Goal: Check status: Check status

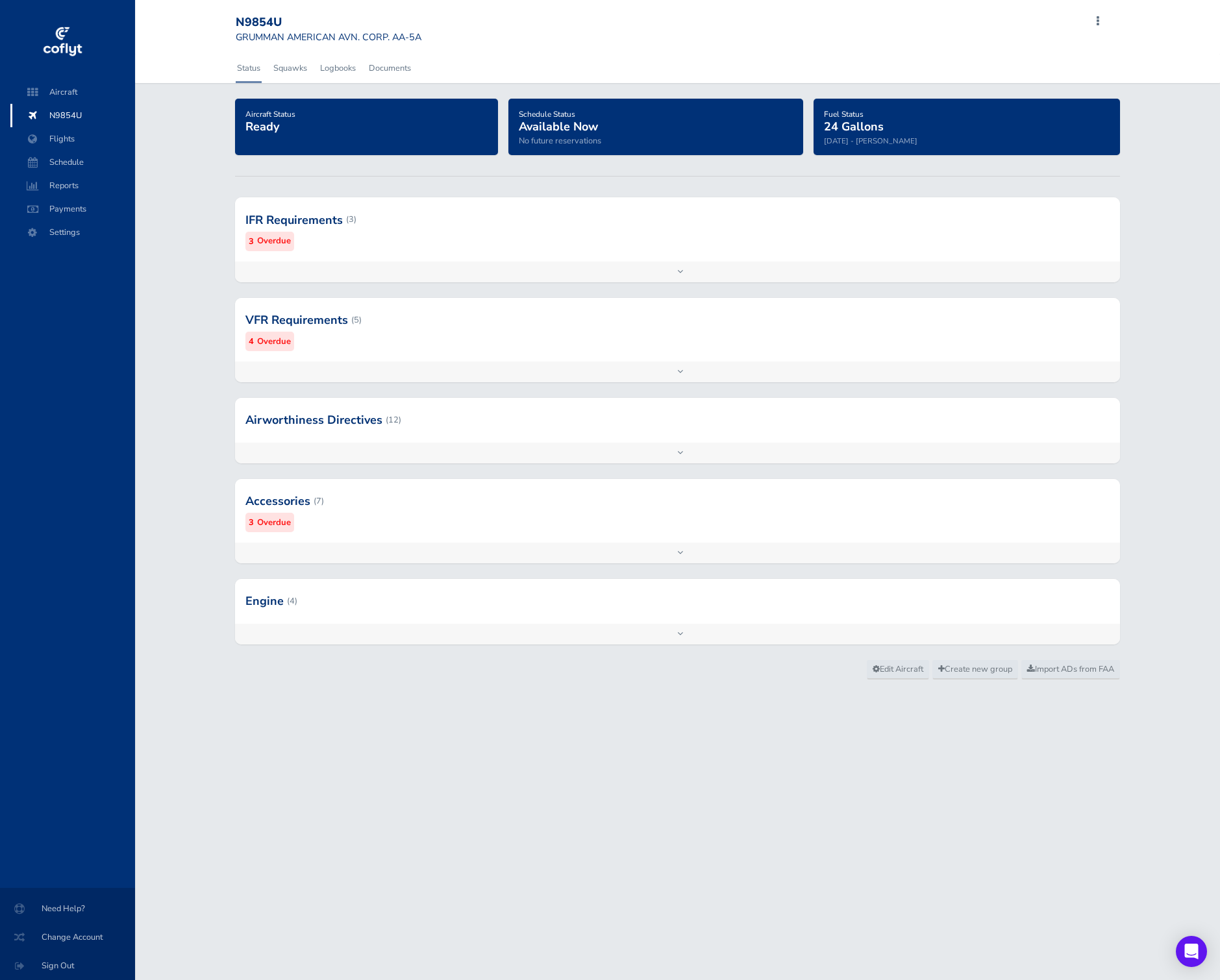
click at [400, 591] on div at bounding box center [678, 601] width 885 height 44
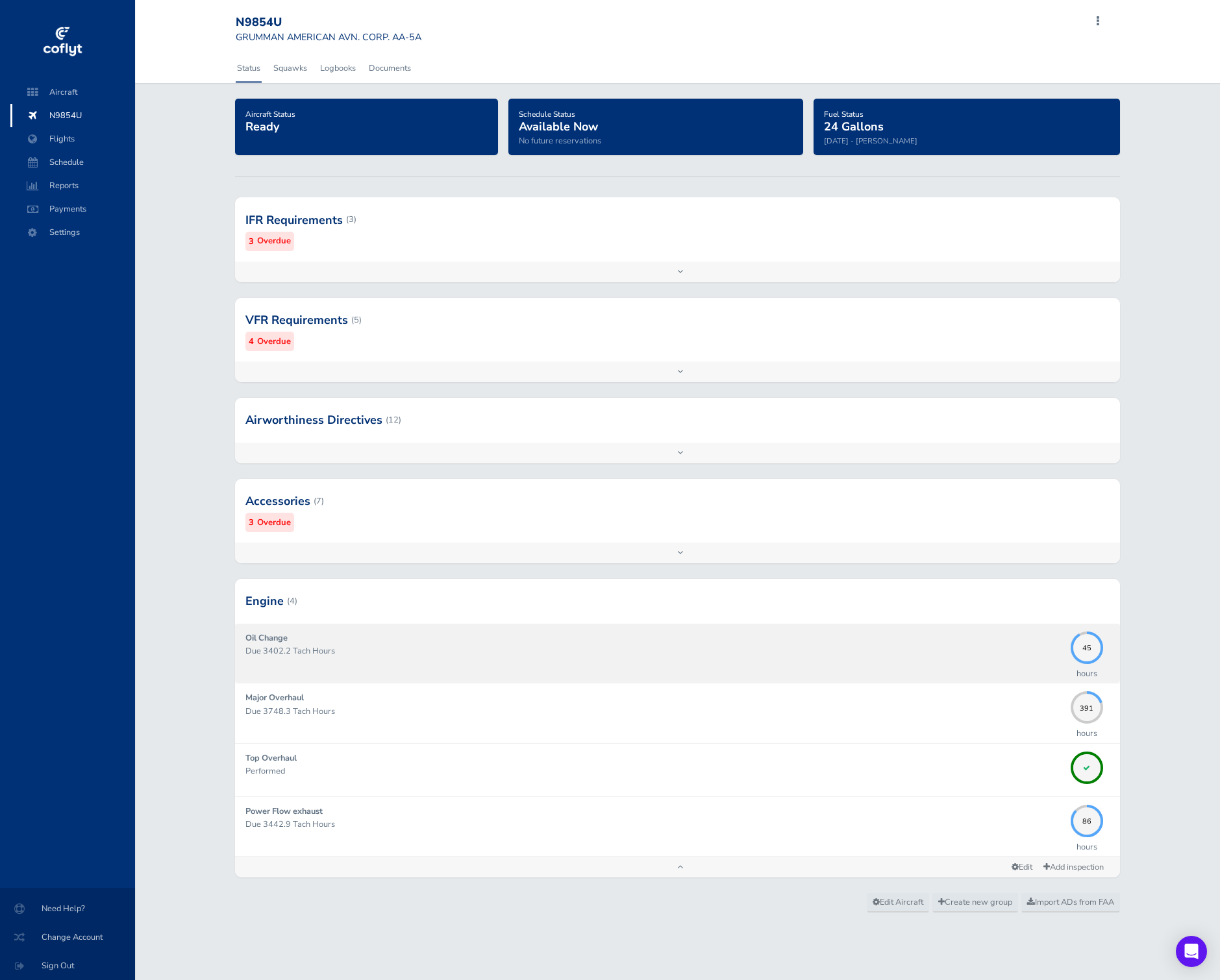
click at [633, 673] on div "Oil Change Due 3402.2 Tach Hours" at bounding box center [655, 653] width 818 height 43
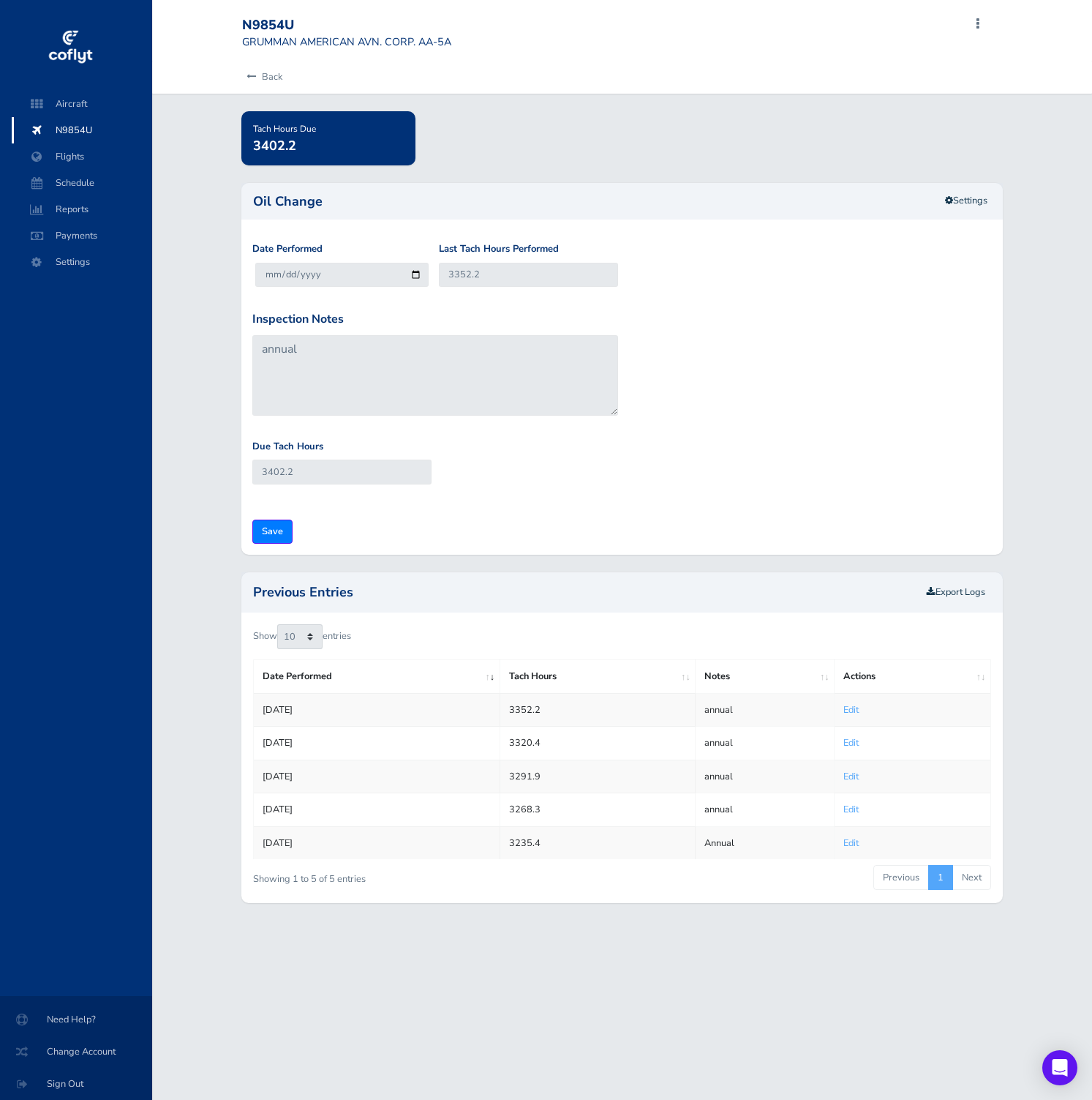
click at [937, 214] on div "Oil Change Settings" at bounding box center [622, 201] width 761 height 37
click at [958, 203] on link "Settings" at bounding box center [966, 201] width 61 height 25
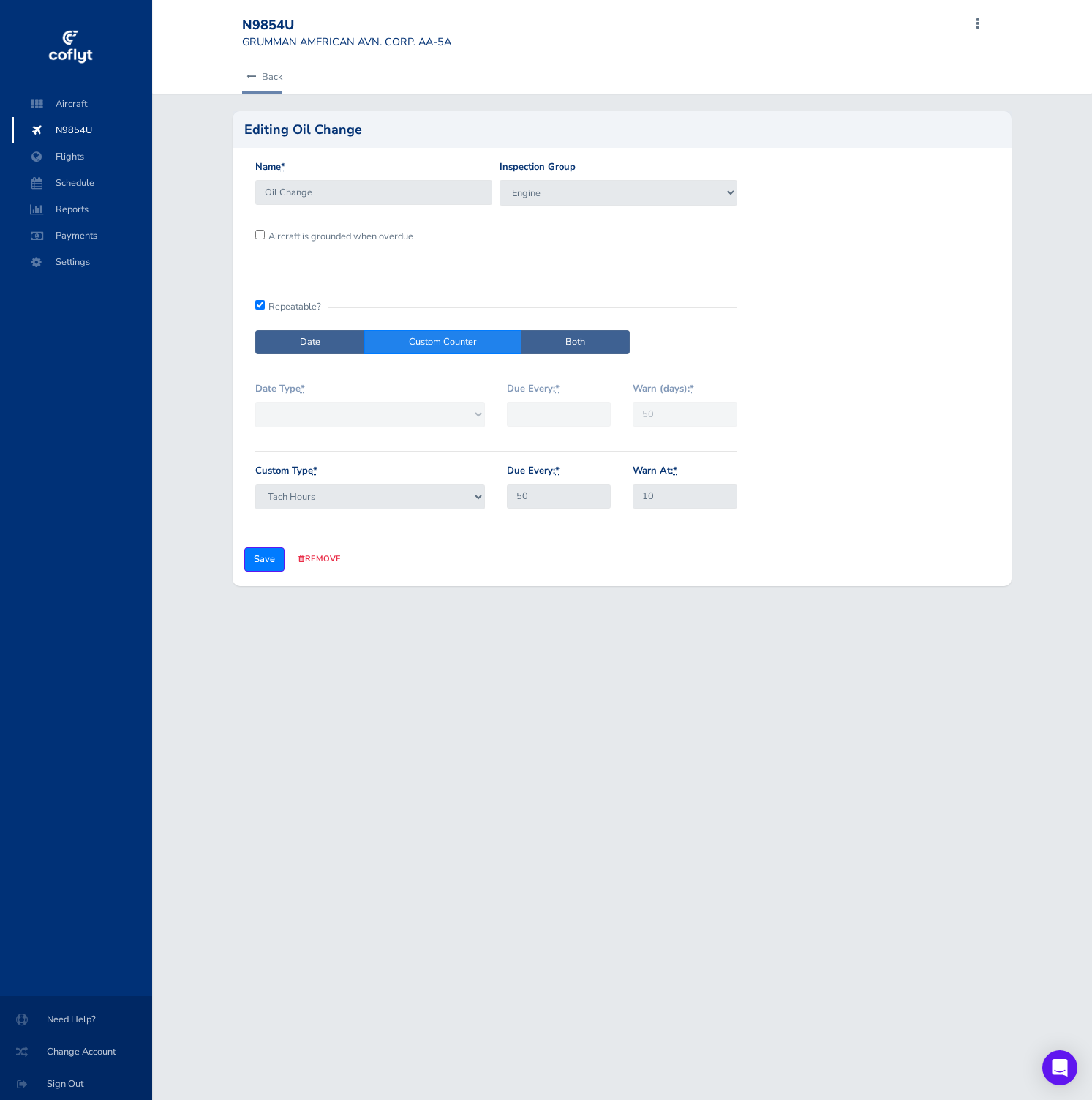
click at [249, 77] on icon at bounding box center [251, 77] width 9 height 9
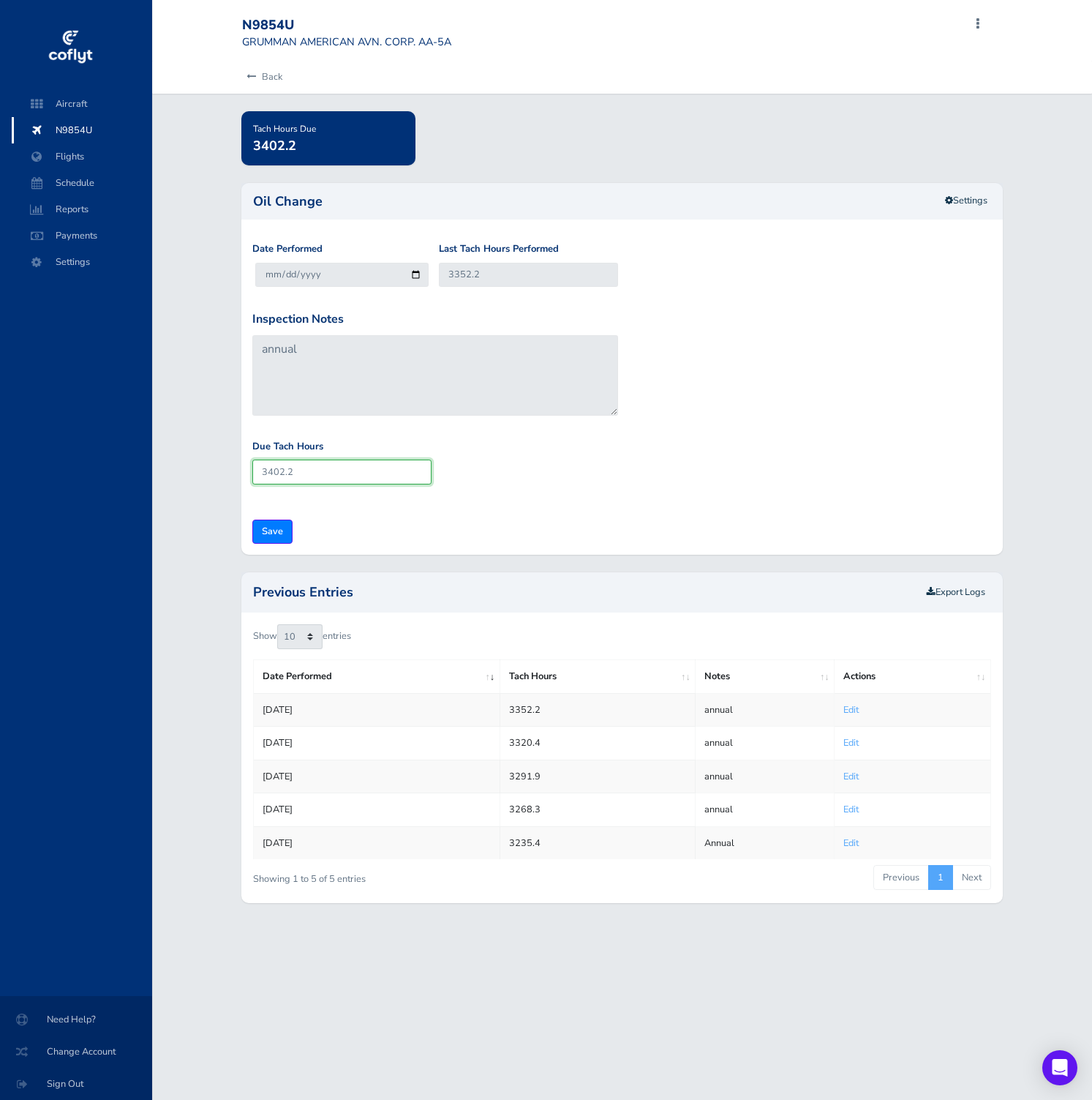
click at [379, 477] on input "3402.2" at bounding box center [342, 472] width 179 height 25
click at [260, 76] on link "Back" at bounding box center [262, 77] width 41 height 32
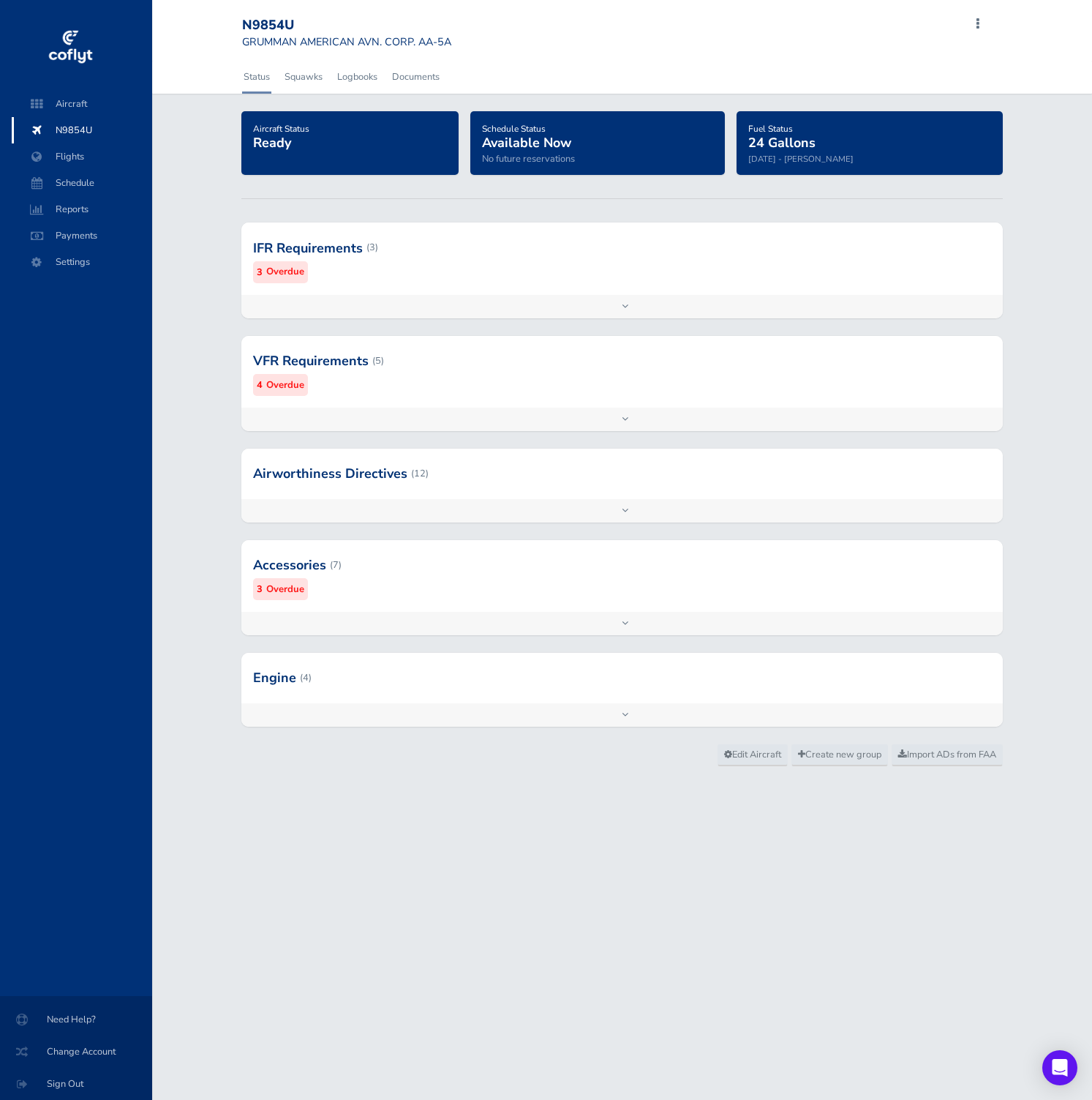
click at [610, 686] on div at bounding box center [622, 677] width 761 height 50
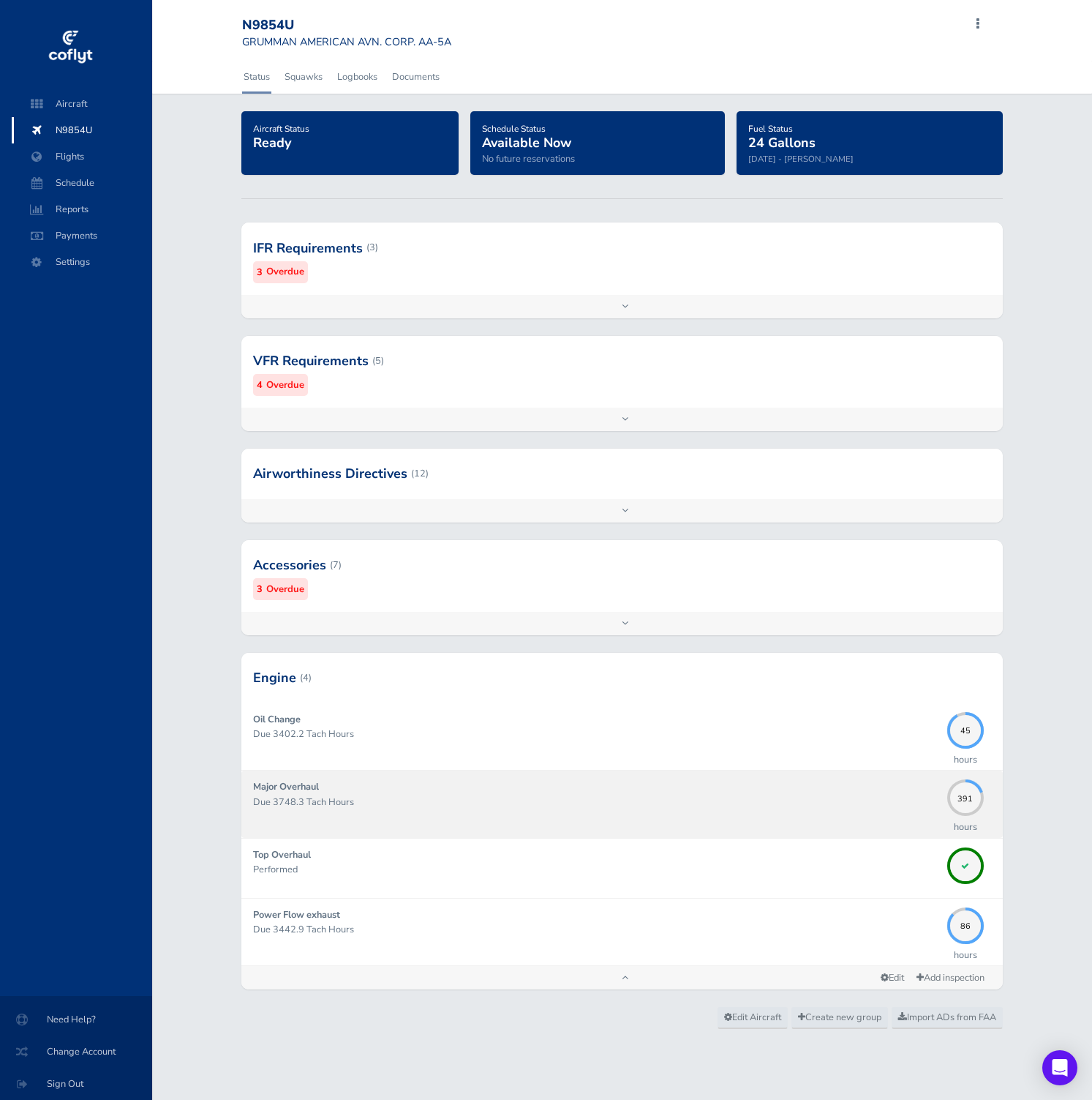
click at [751, 792] on div "Major Overhaul Due 3748.3 Tach Hours" at bounding box center [596, 804] width 687 height 49
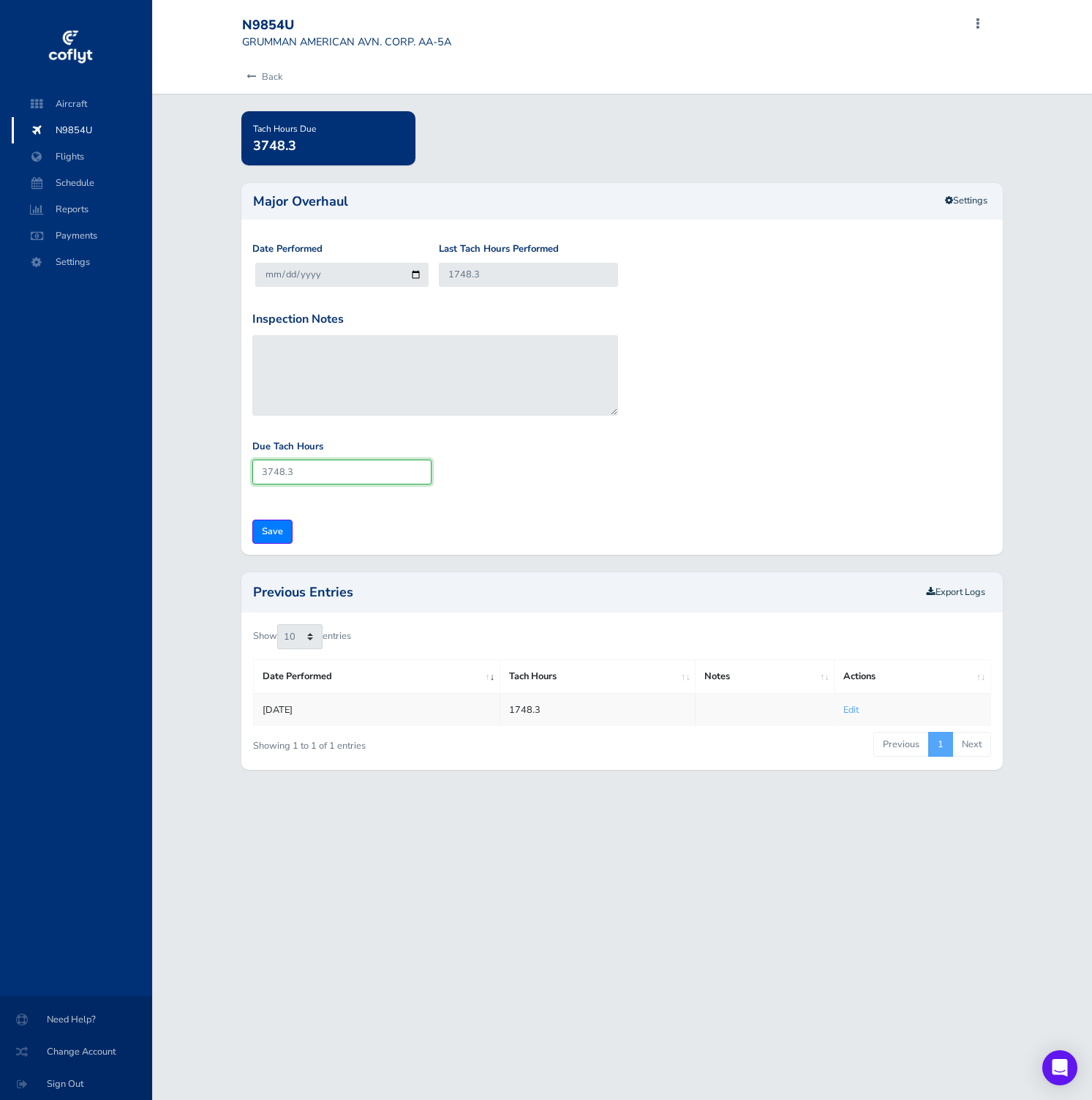
click at [348, 473] on input "3748.3" at bounding box center [342, 472] width 179 height 25
click at [518, 703] on td "1748.3" at bounding box center [597, 709] width 196 height 33
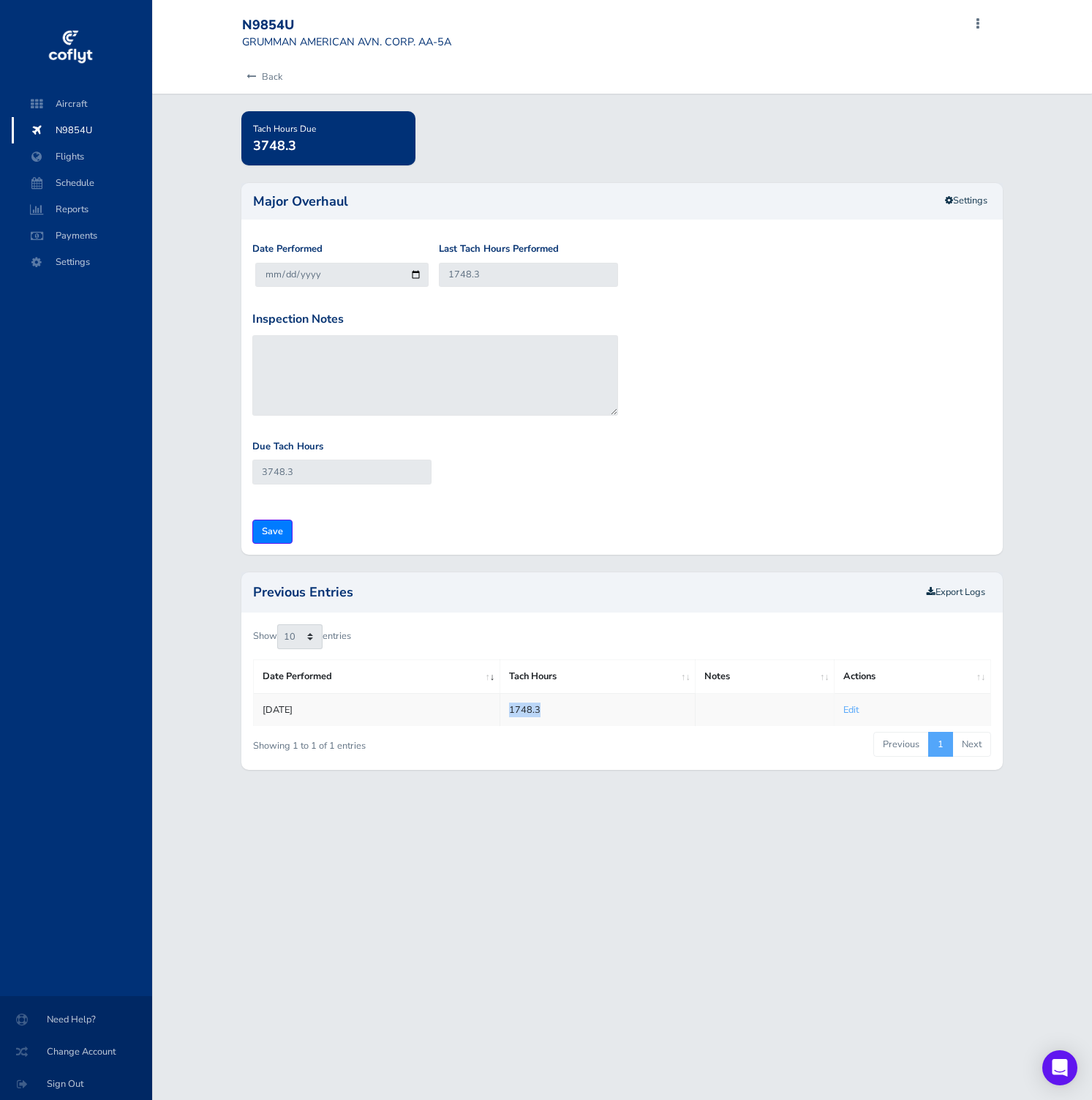
click at [518, 703] on td "1748.3" at bounding box center [597, 709] width 196 height 33
copy tr "1748.3"
click at [256, 77] on link "Back" at bounding box center [262, 77] width 41 height 32
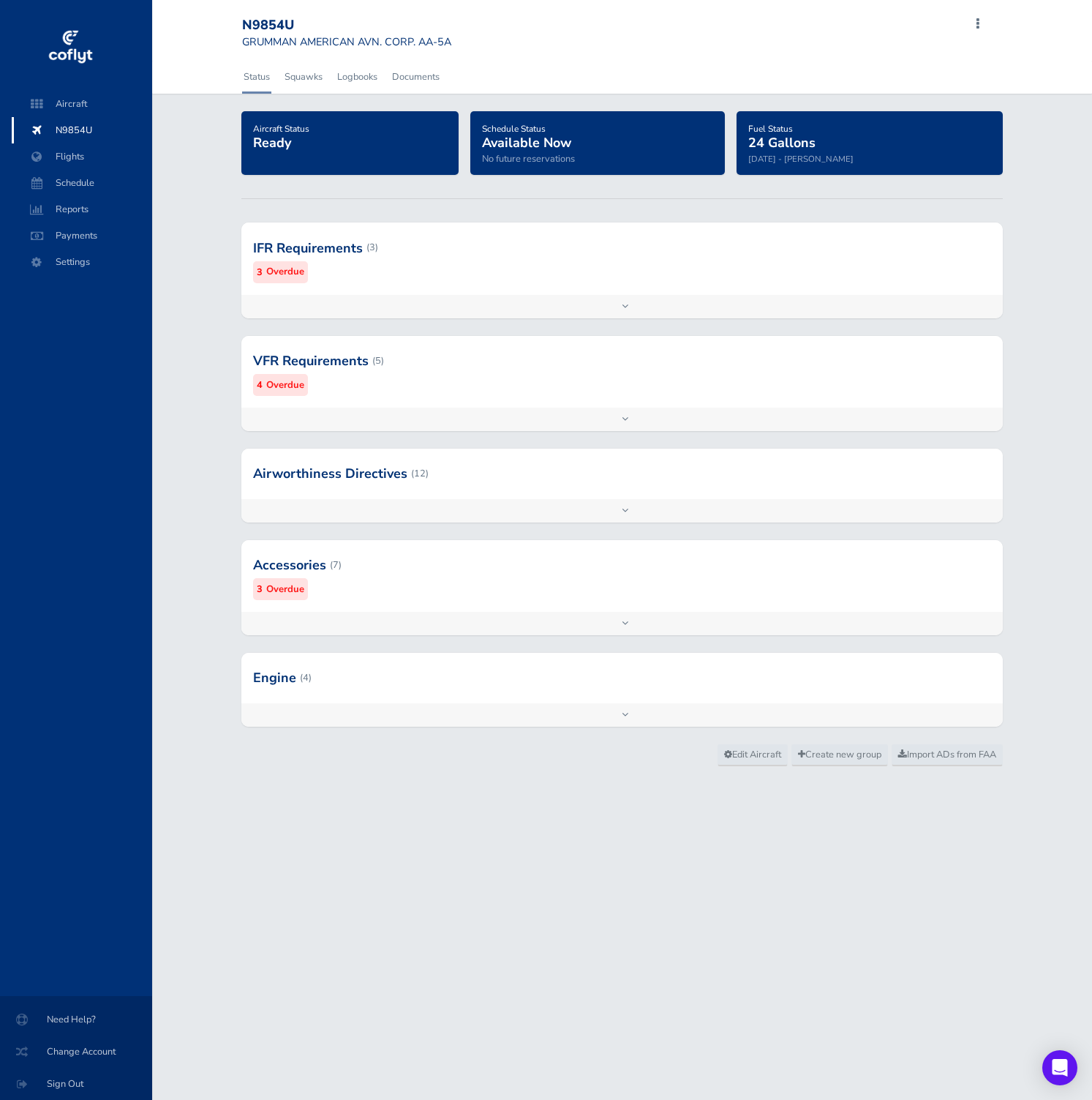
click at [470, 682] on div at bounding box center [622, 677] width 761 height 50
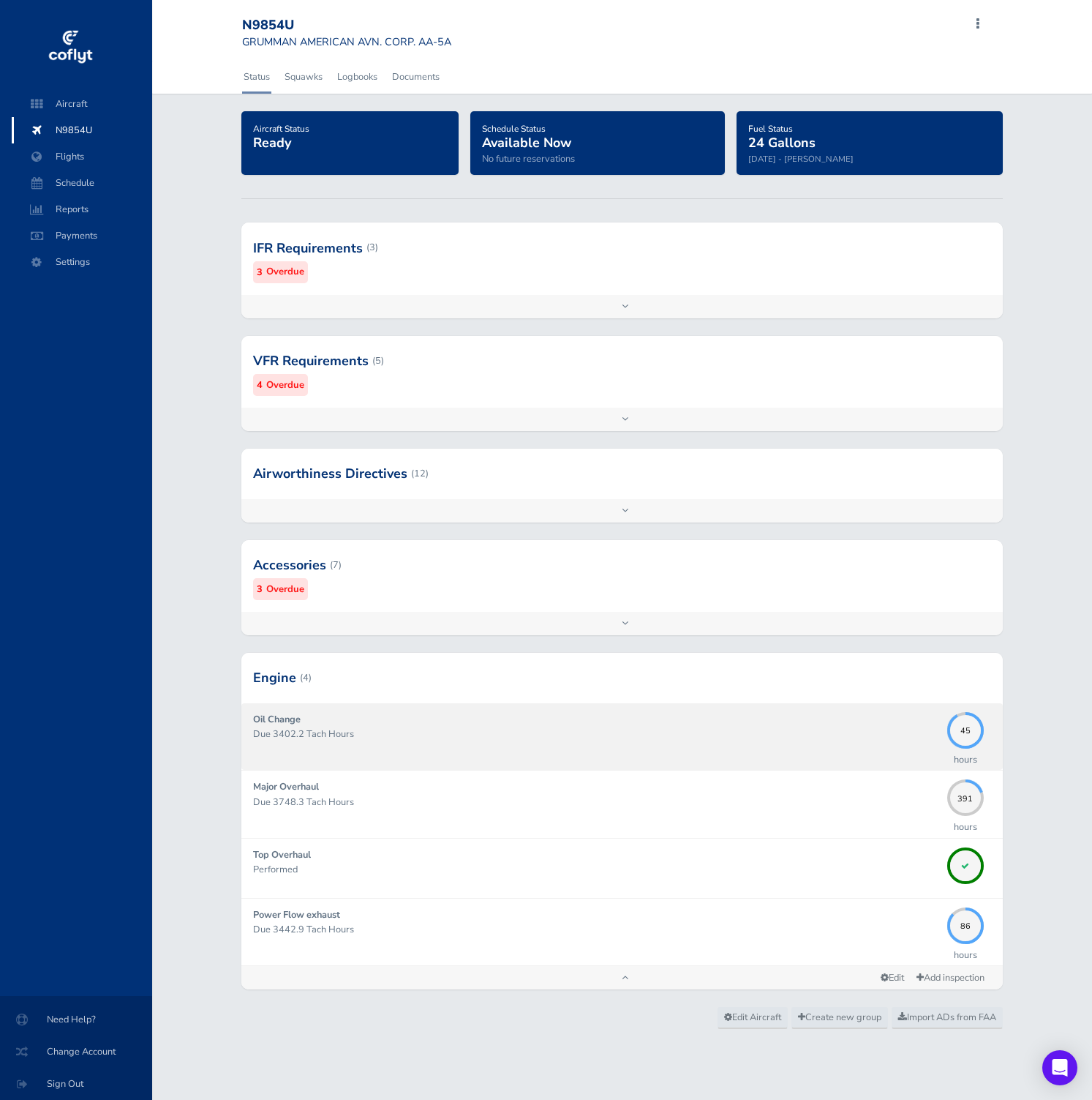
click at [468, 724] on div "Oil Change Due 3402.2 Tach Hours" at bounding box center [596, 736] width 687 height 49
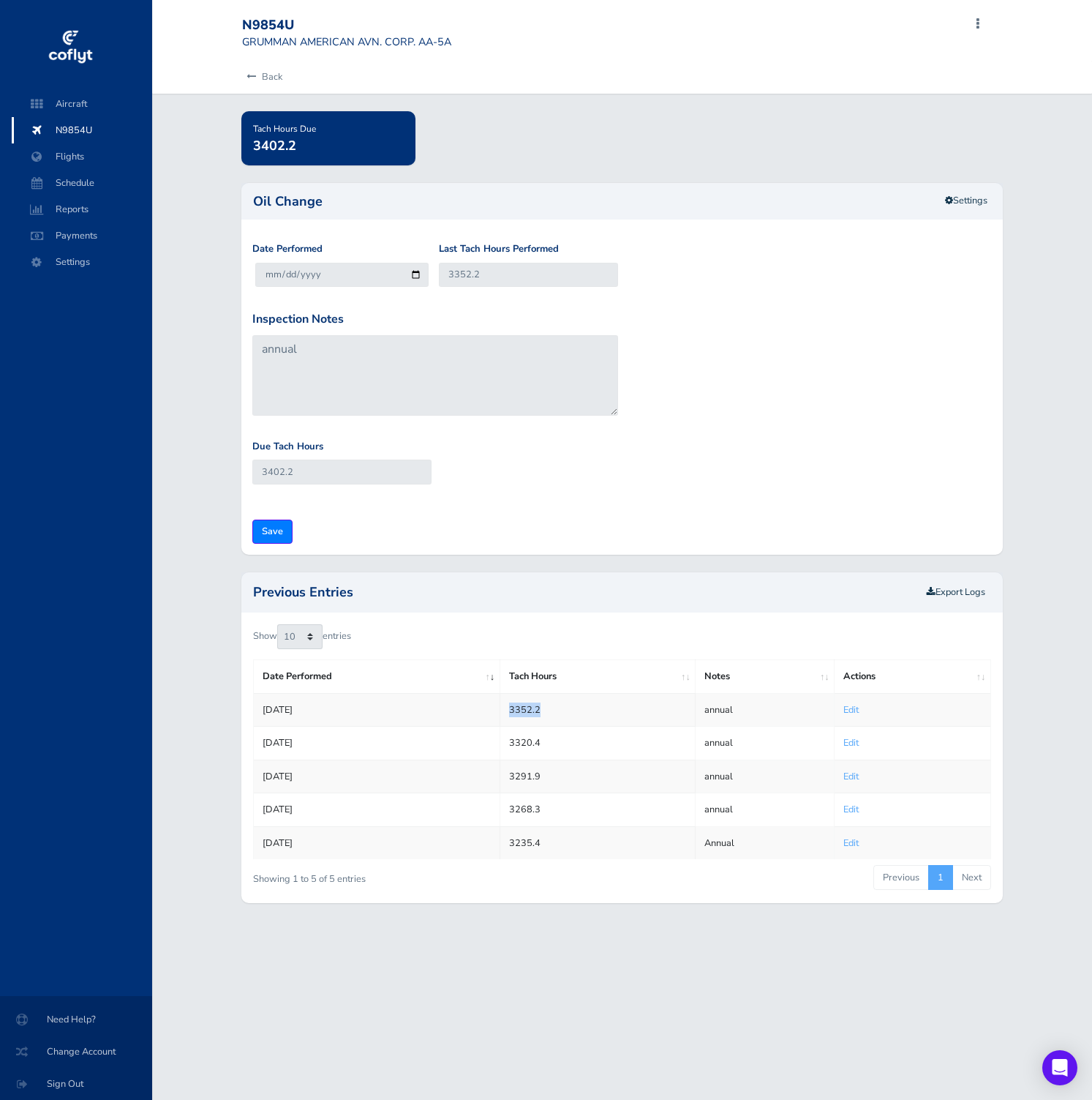
drag, startPoint x: 544, startPoint y: 709, endPoint x: 504, endPoint y: 706, distance: 40.1
click at [503, 706] on td "3352.2" at bounding box center [597, 709] width 196 height 33
copy td "3352.2"
drag, startPoint x: 565, startPoint y: 743, endPoint x: 502, endPoint y: 742, distance: 63.0
click at [502, 742] on td "3320.4" at bounding box center [597, 742] width 196 height 33
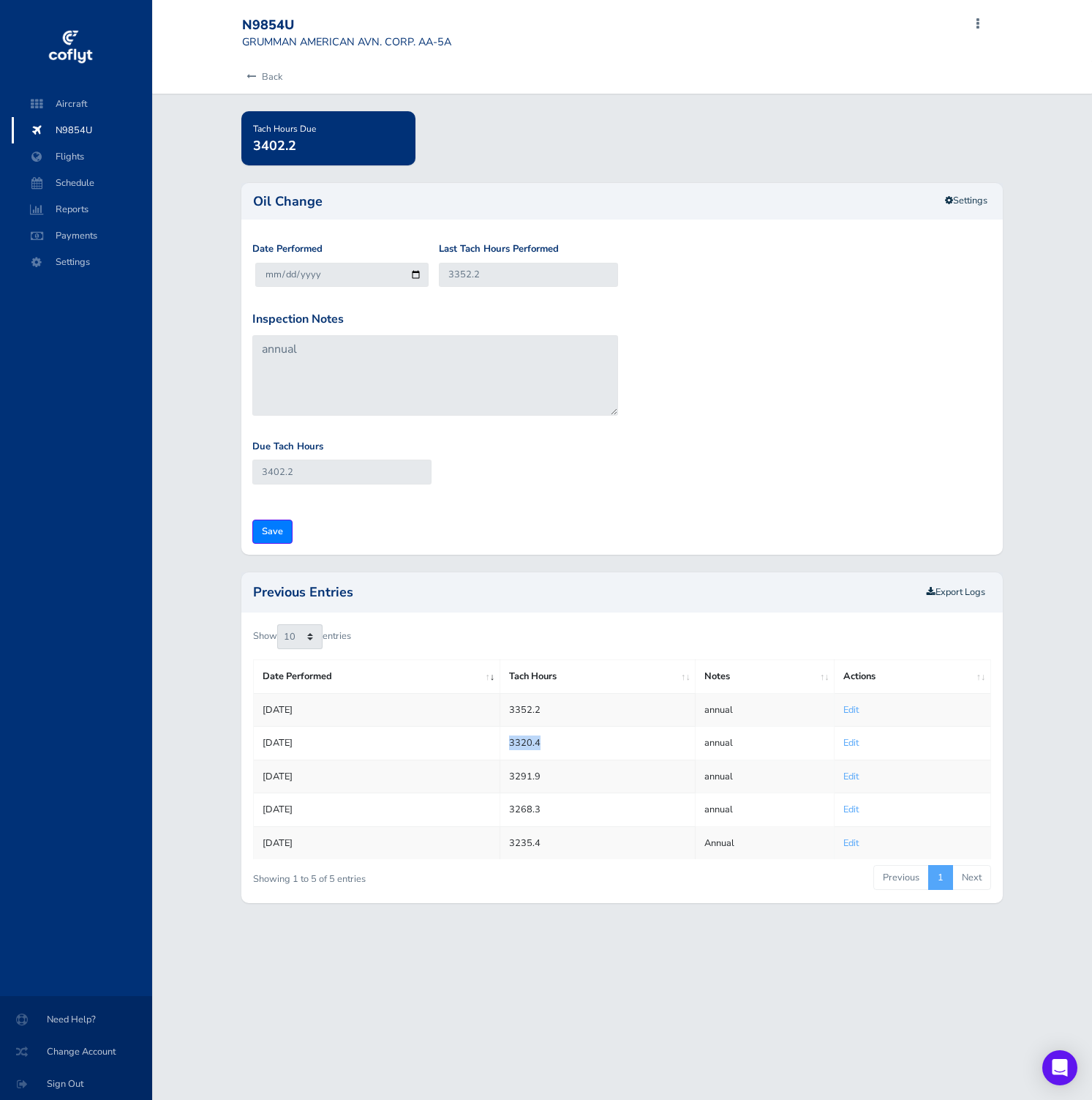
copy td "3320.4"
drag, startPoint x: 543, startPoint y: 775, endPoint x: 508, endPoint y: 774, distance: 35.0
click at [508, 774] on td "3291.9" at bounding box center [597, 775] width 196 height 33
copy td "3291.9"
drag, startPoint x: 545, startPoint y: 812, endPoint x: 509, endPoint y: 808, distance: 36.2
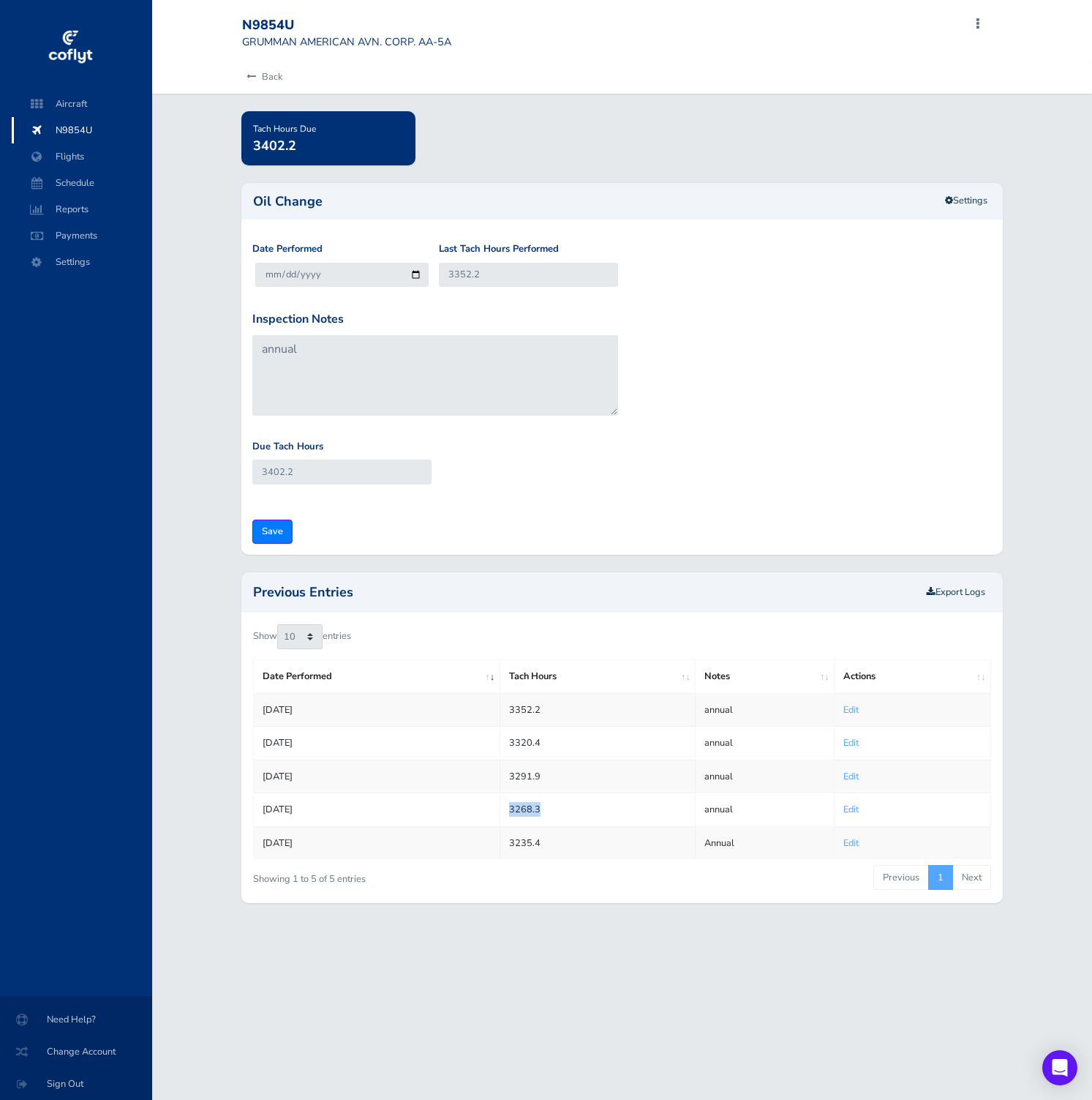
click at [509, 808] on td "3268.3" at bounding box center [597, 809] width 196 height 33
copy td "3268.3"
drag, startPoint x: 507, startPoint y: 837, endPoint x: 548, endPoint y: 837, distance: 41.0
click at [548, 837] on td "3235.4" at bounding box center [597, 842] width 196 height 33
copy td "3235.4"
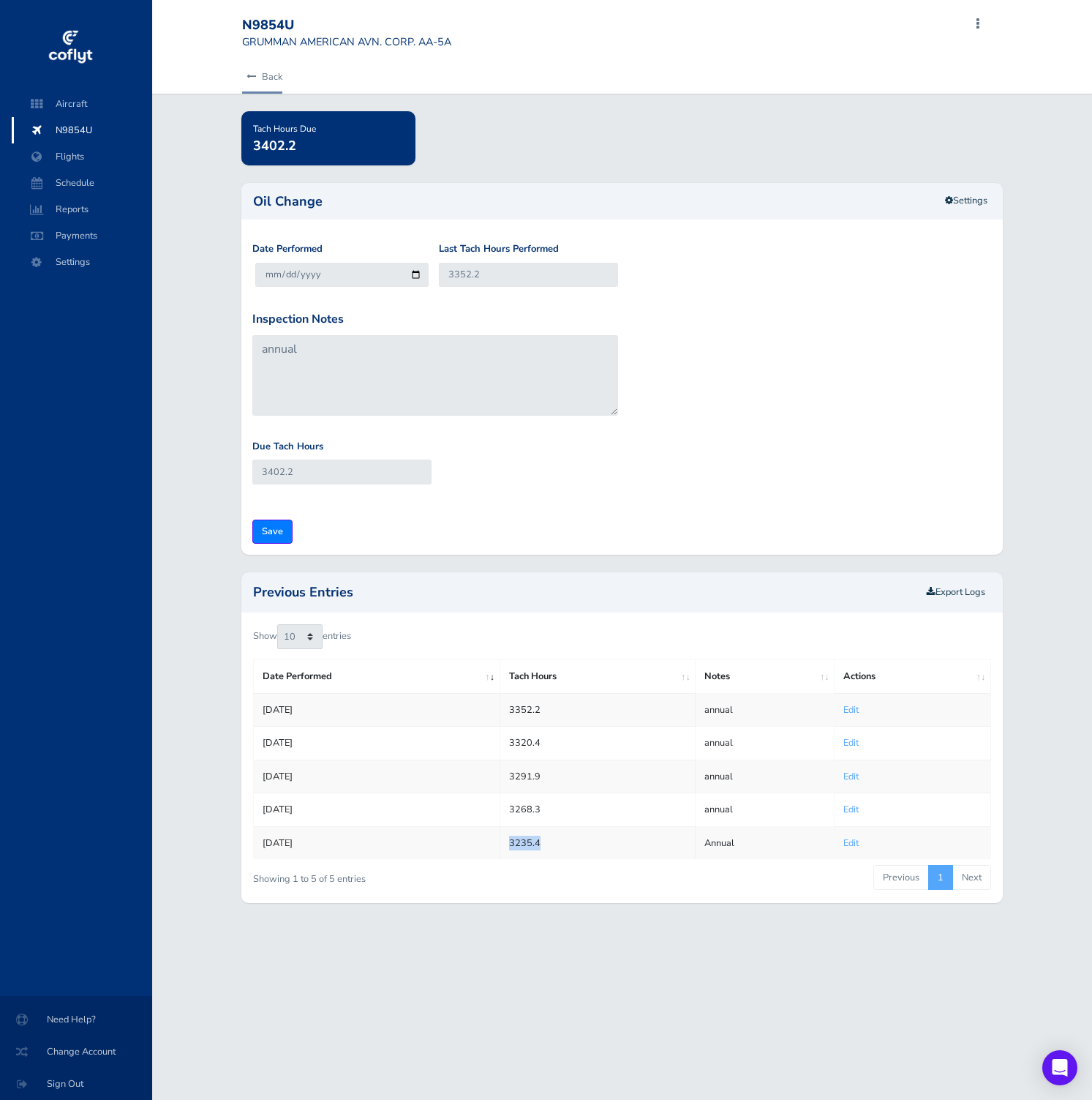
click at [266, 76] on link "Back" at bounding box center [262, 77] width 41 height 32
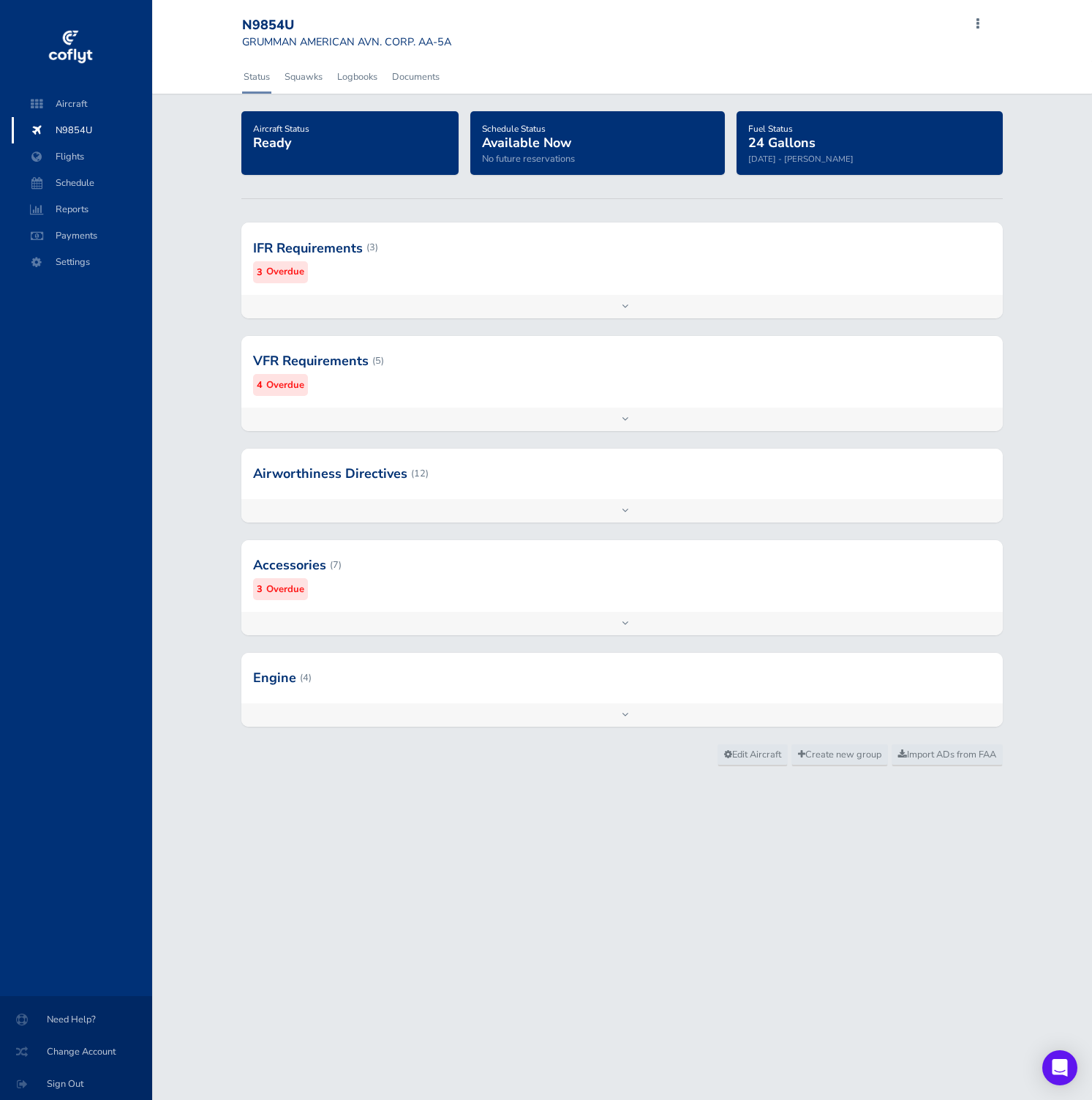
click at [760, 247] on div at bounding box center [622, 247] width 761 height 72
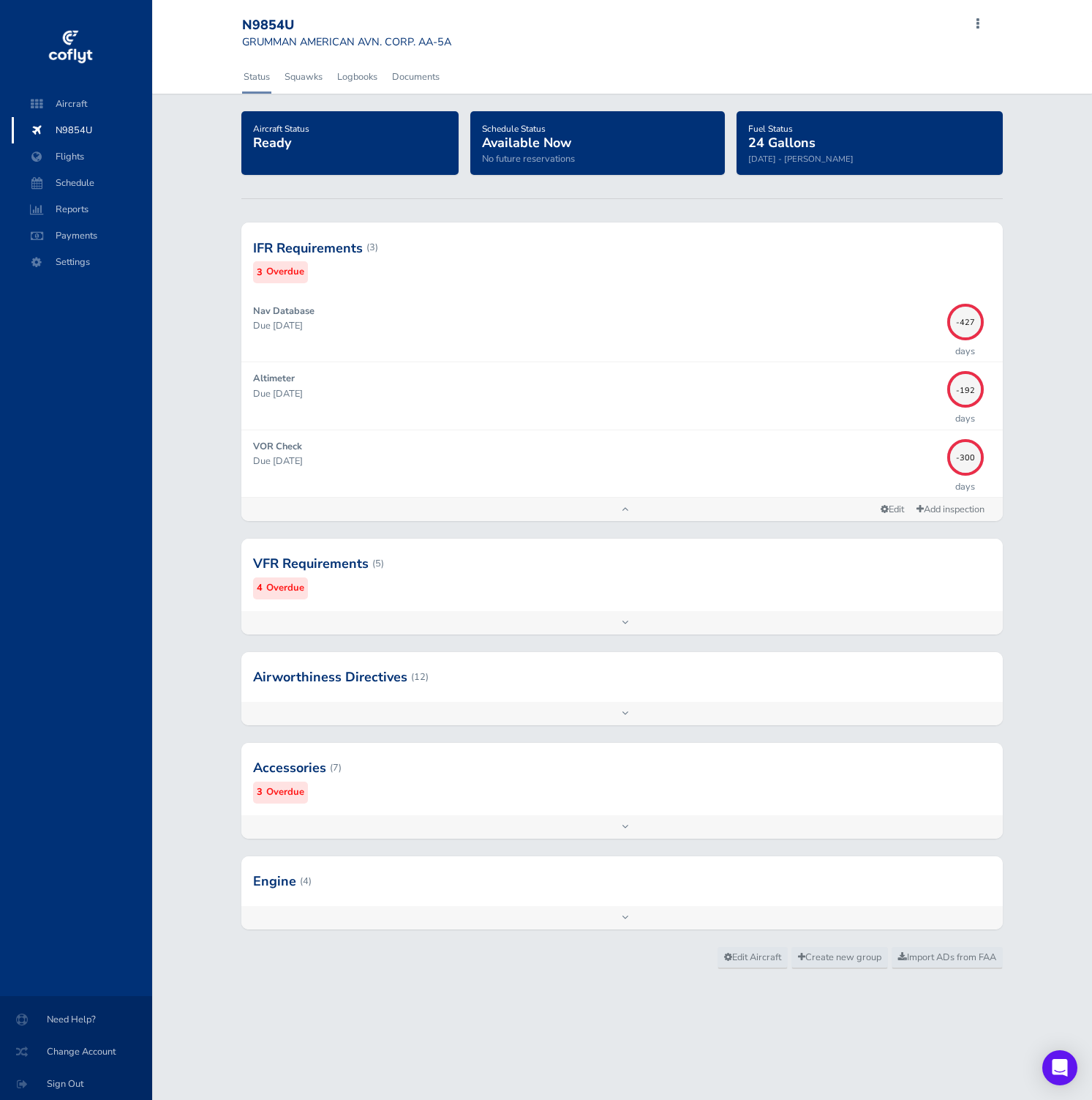
click at [933, 588] on div at bounding box center [622, 564] width 761 height 72
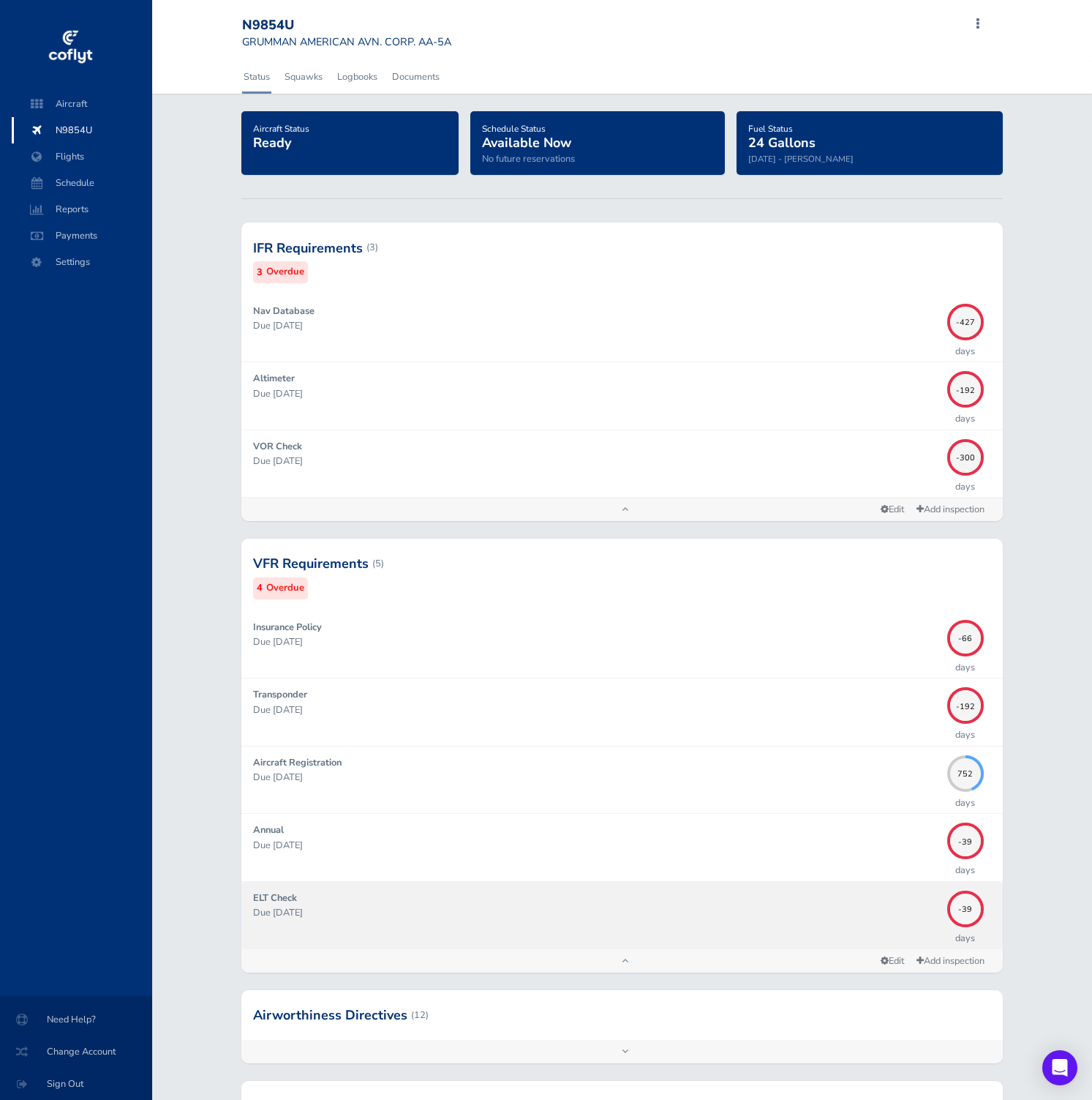
scroll to position [258, 0]
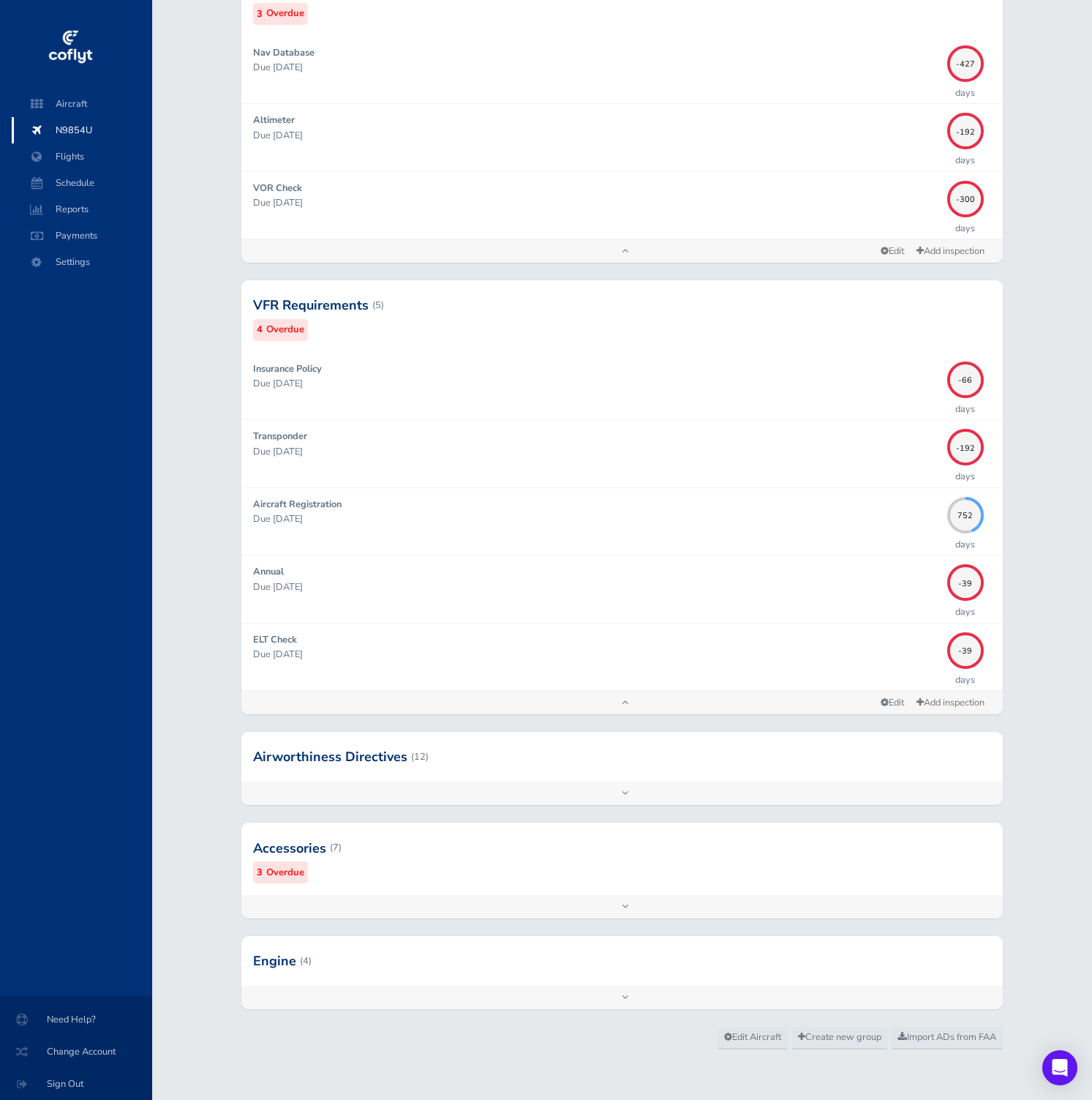
click at [862, 971] on div at bounding box center [622, 961] width 761 height 50
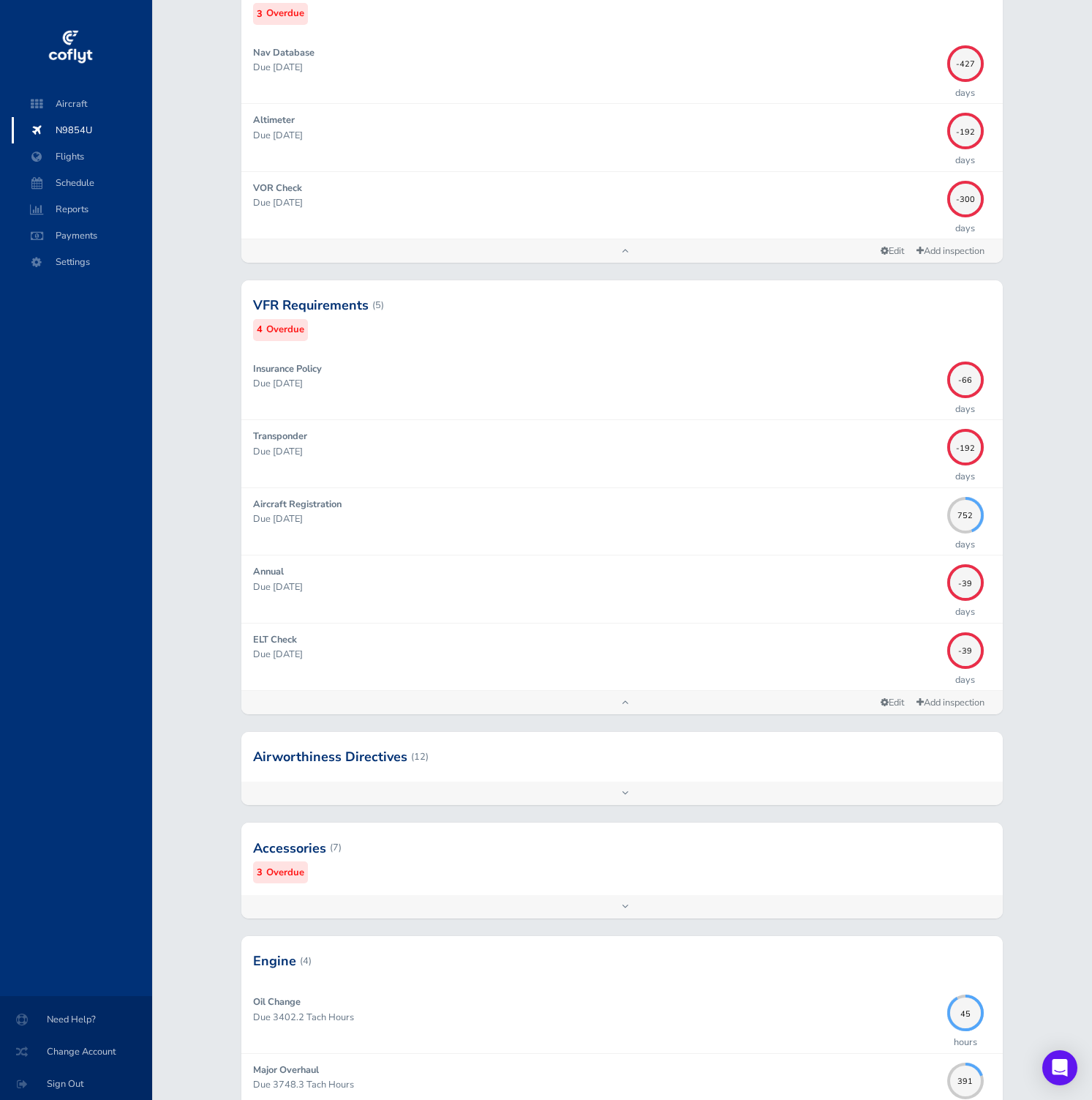
scroll to position [522, 0]
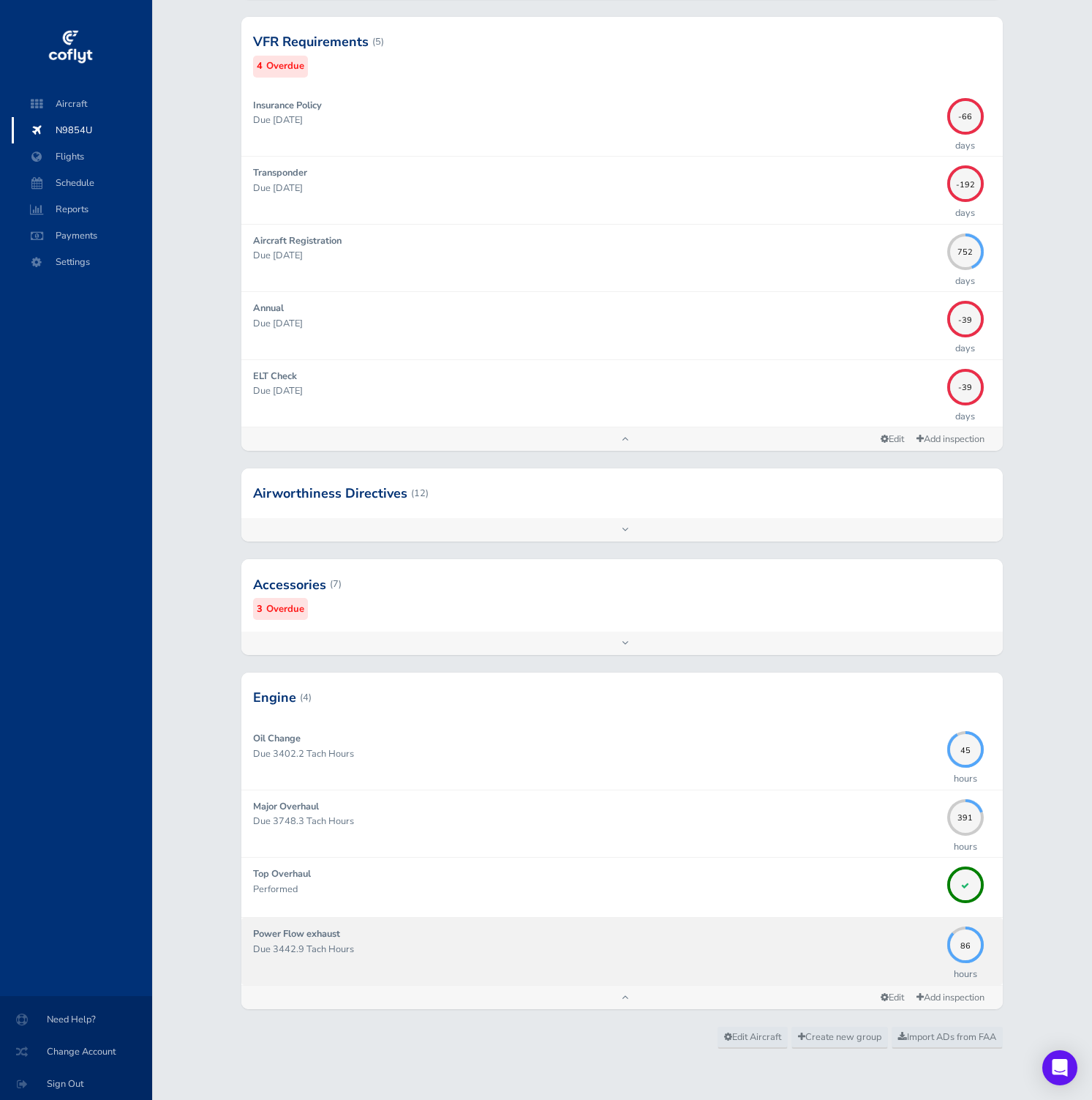
click at [864, 944] on p "Due 3442.9 Tach Hours" at bounding box center [596, 948] width 687 height 15
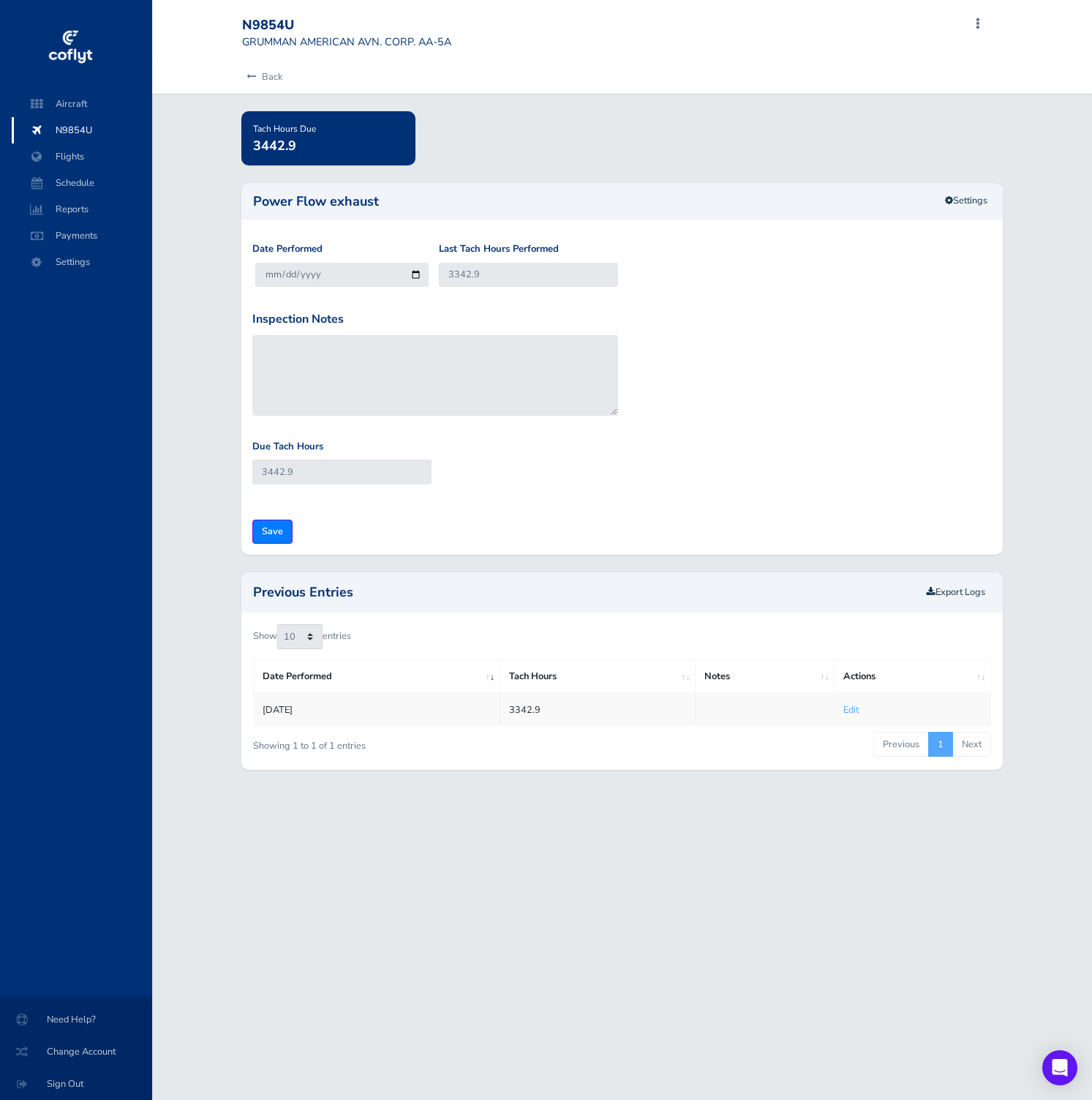
click at [526, 749] on div "Showing 1 to 1 of 1 entries" at bounding box center [401, 742] width 296 height 23
drag, startPoint x: 552, startPoint y: 703, endPoint x: 489, endPoint y: 706, distance: 63.1
click at [489, 706] on tr "Jan 18, 2024 3342.9 Edit" at bounding box center [622, 709] width 737 height 33
copy tr "3342.9"
click at [399, 475] on input "3442.9" at bounding box center [342, 472] width 179 height 25
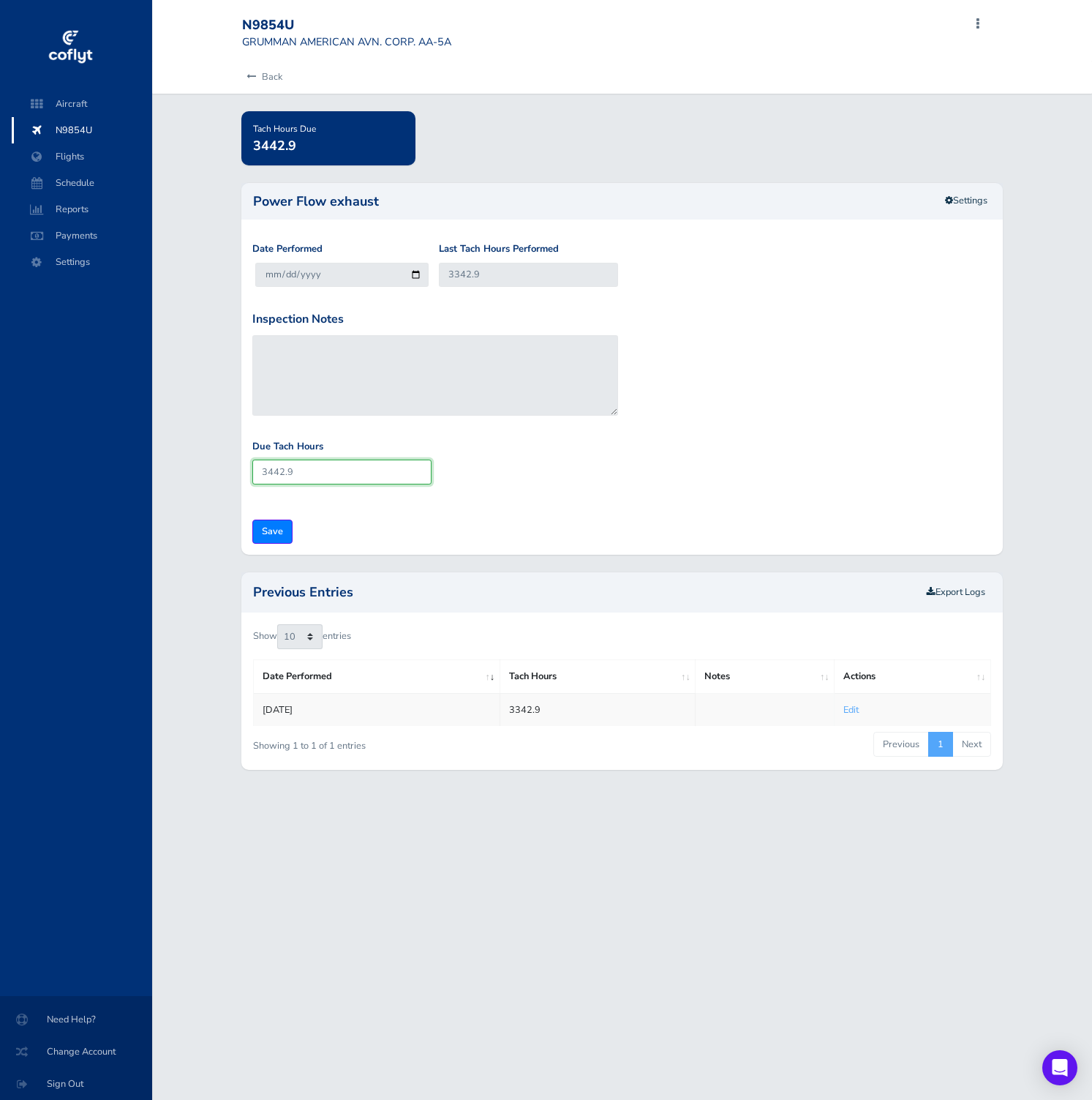
click at [399, 475] on input "3442.9" at bounding box center [342, 472] width 179 height 25
click at [970, 197] on link "Settings" at bounding box center [966, 201] width 61 height 25
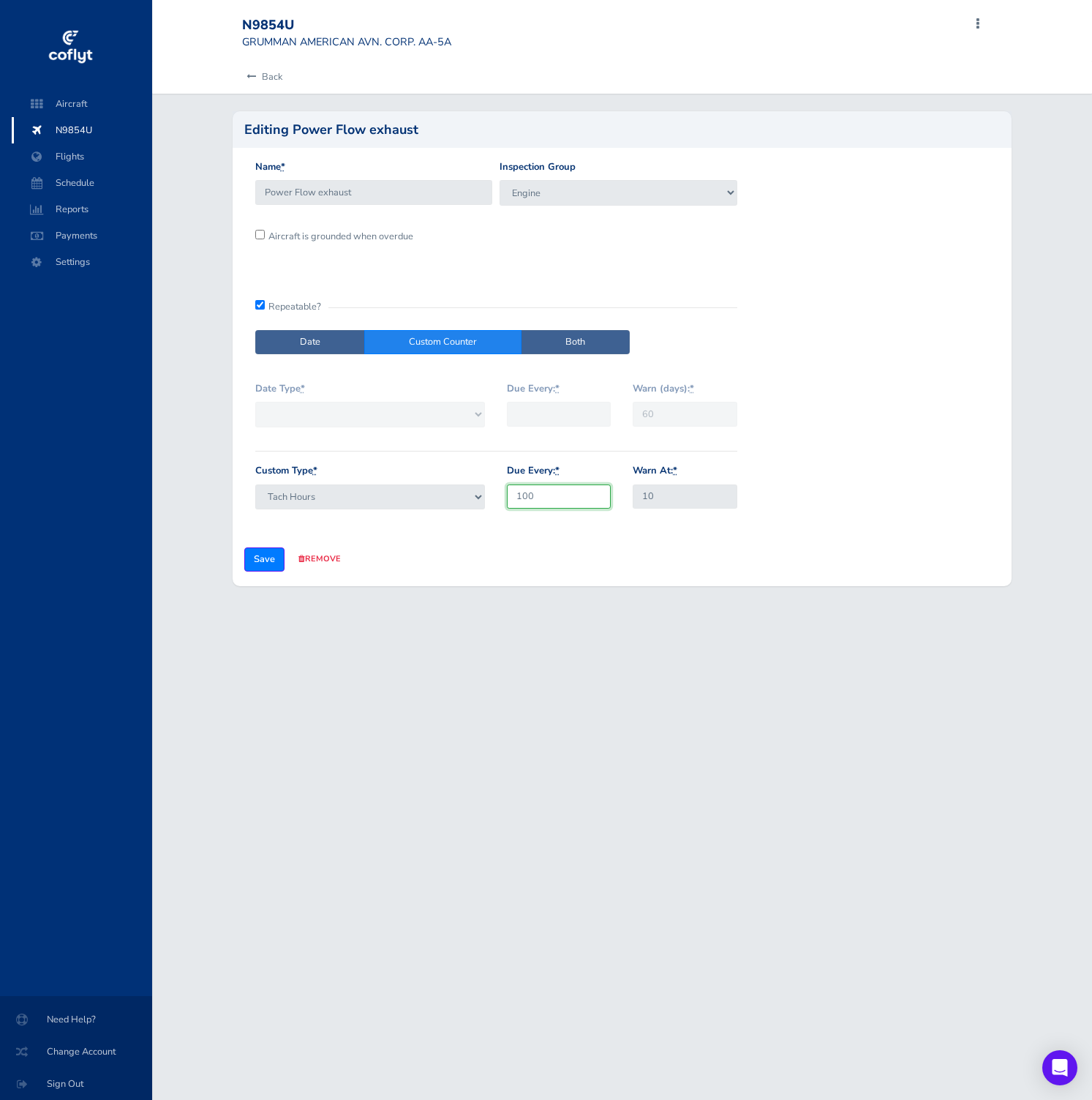
click at [548, 497] on input "100" at bounding box center [559, 496] width 104 height 25
click at [252, 74] on icon at bounding box center [251, 77] width 9 height 9
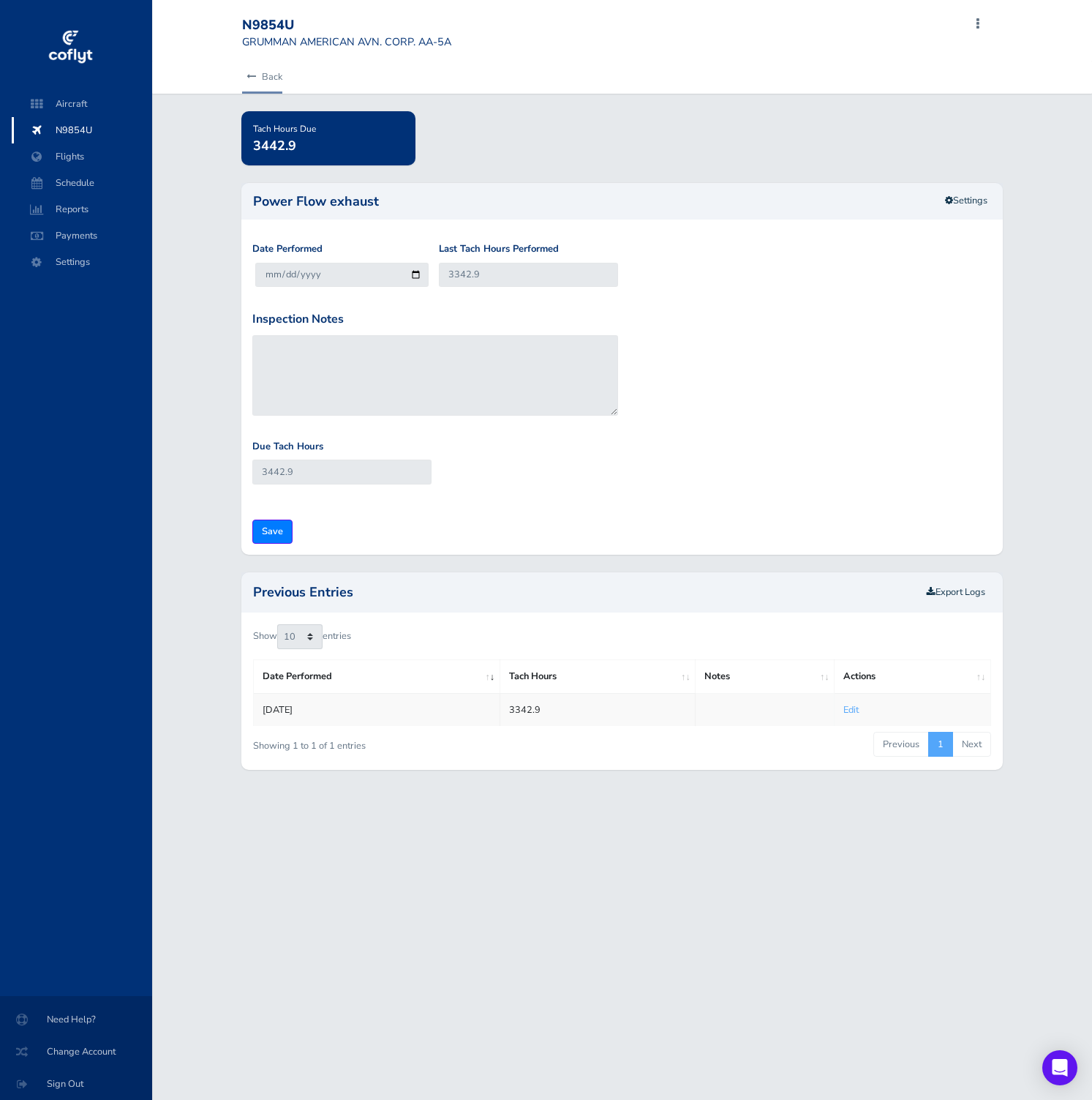
click at [250, 75] on icon at bounding box center [251, 77] width 9 height 9
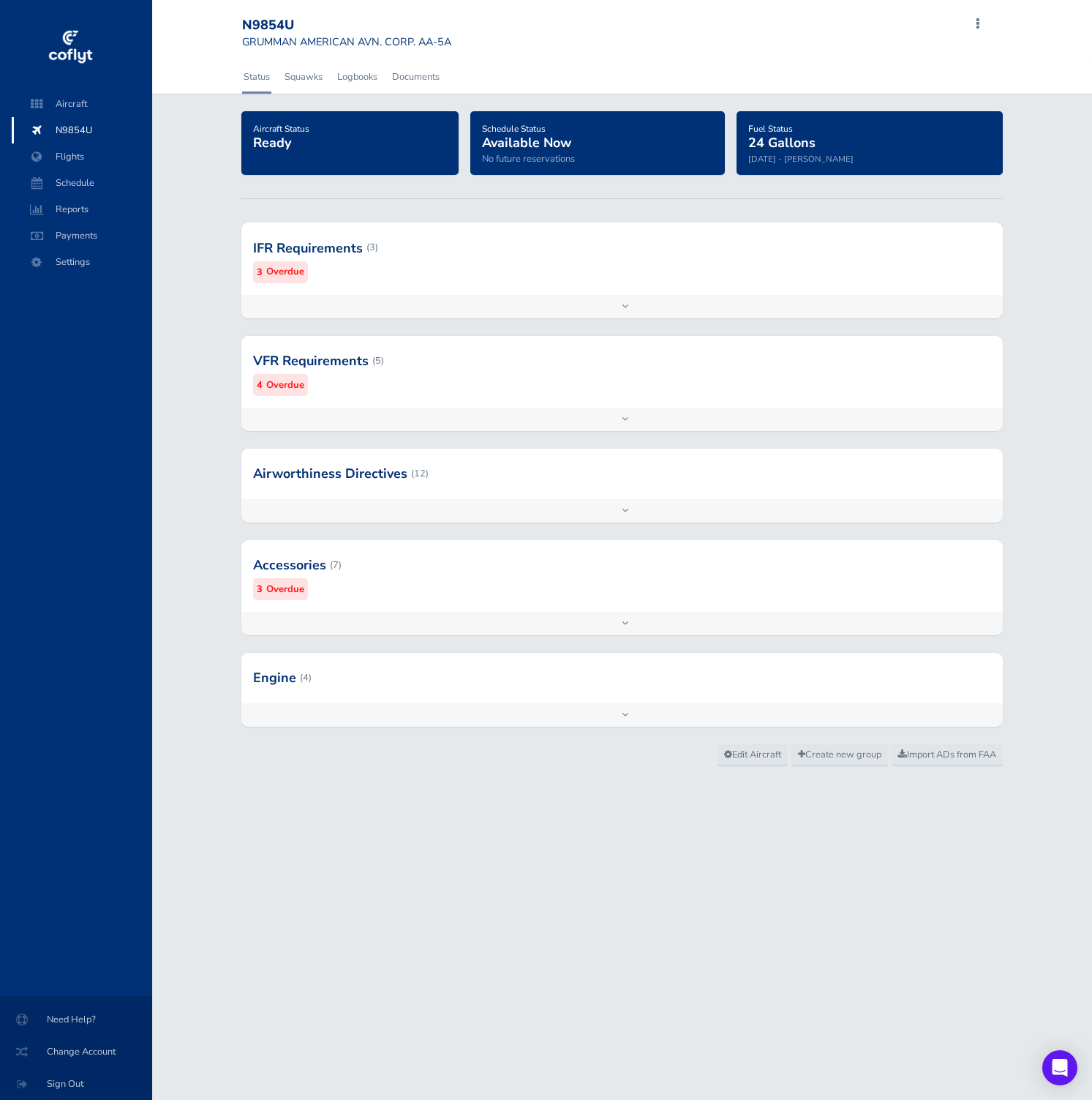
click at [496, 686] on div at bounding box center [622, 677] width 761 height 50
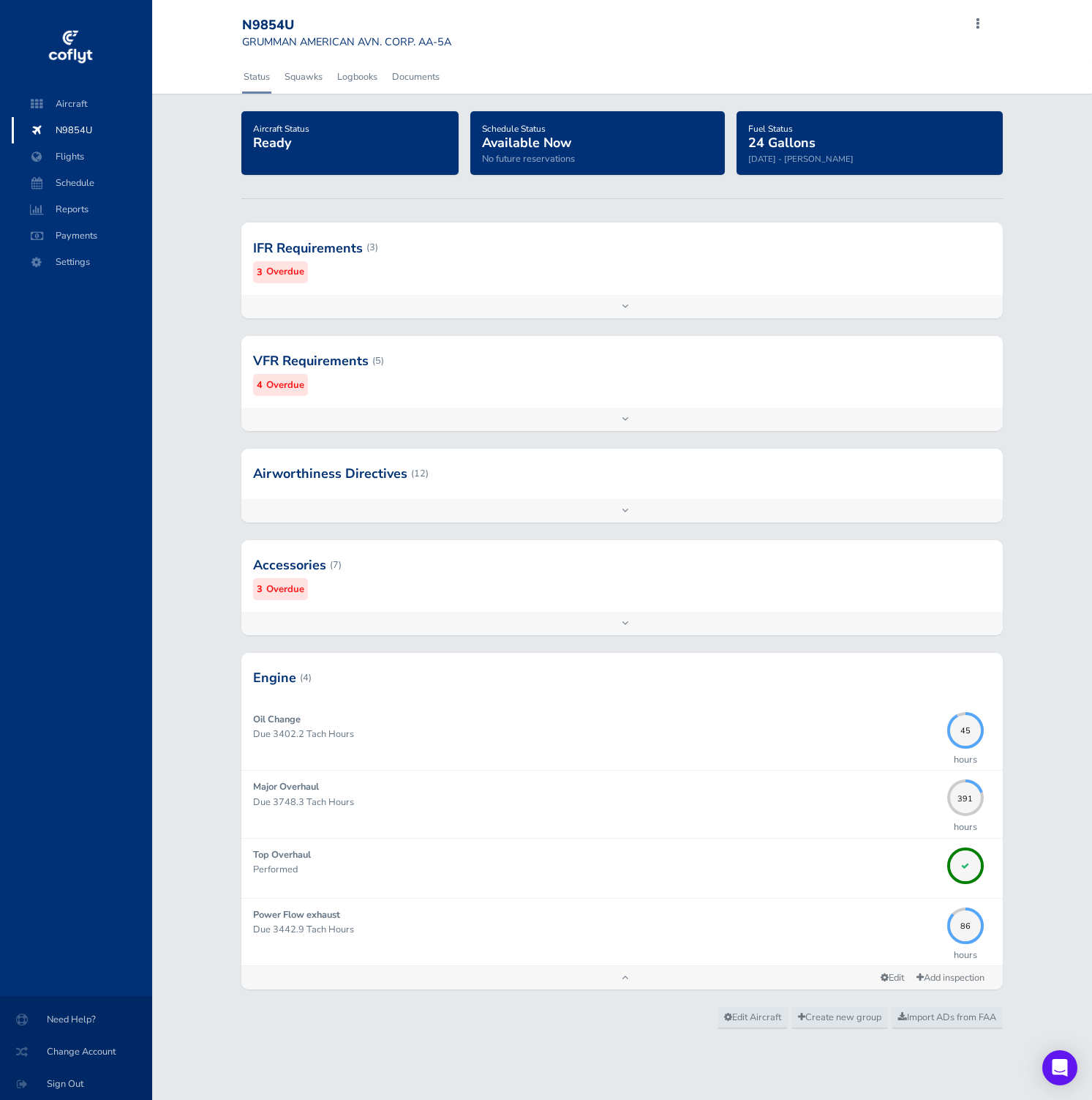
click at [787, 472] on div at bounding box center [622, 473] width 761 height 50
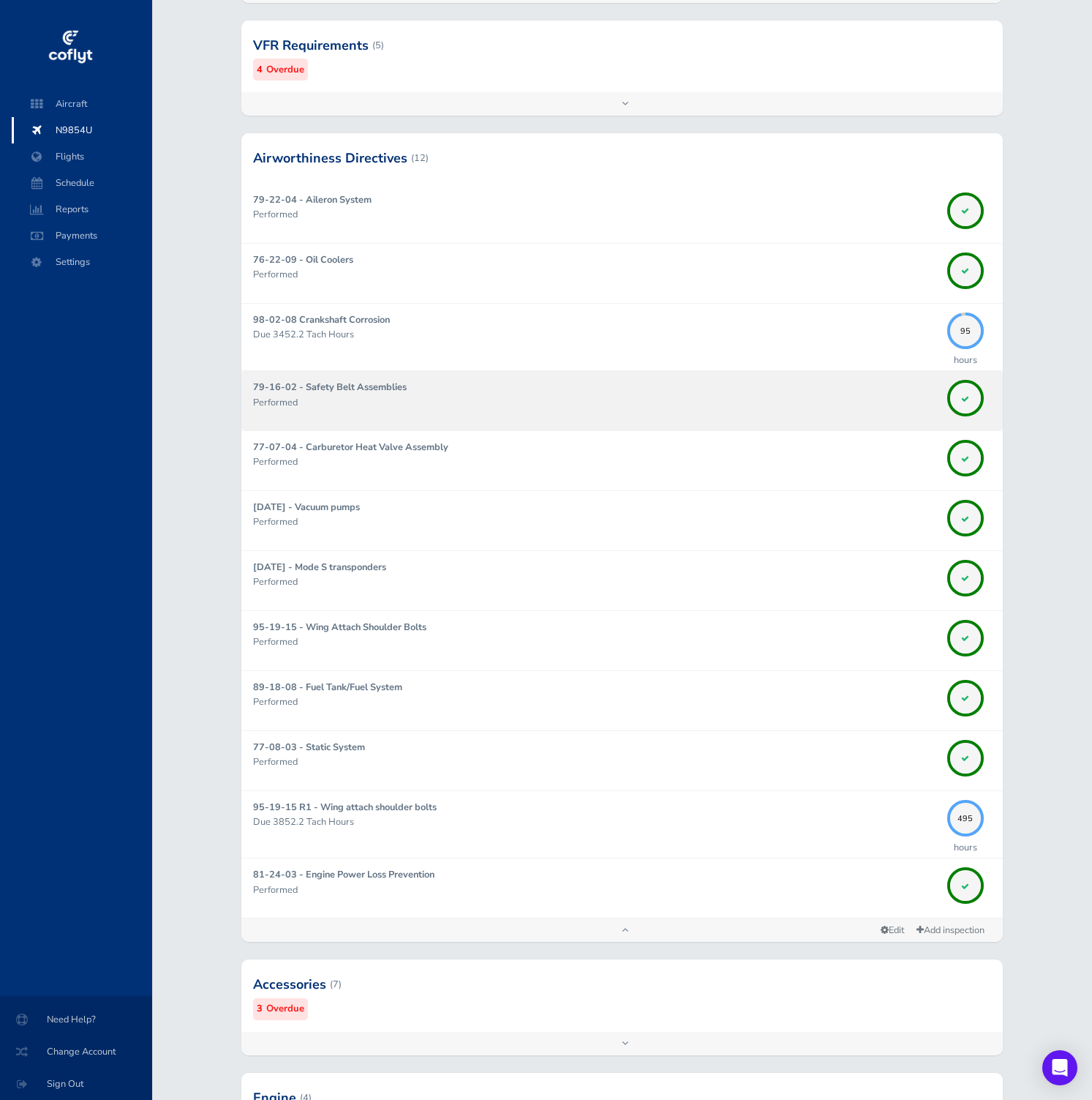
scroll to position [343, 0]
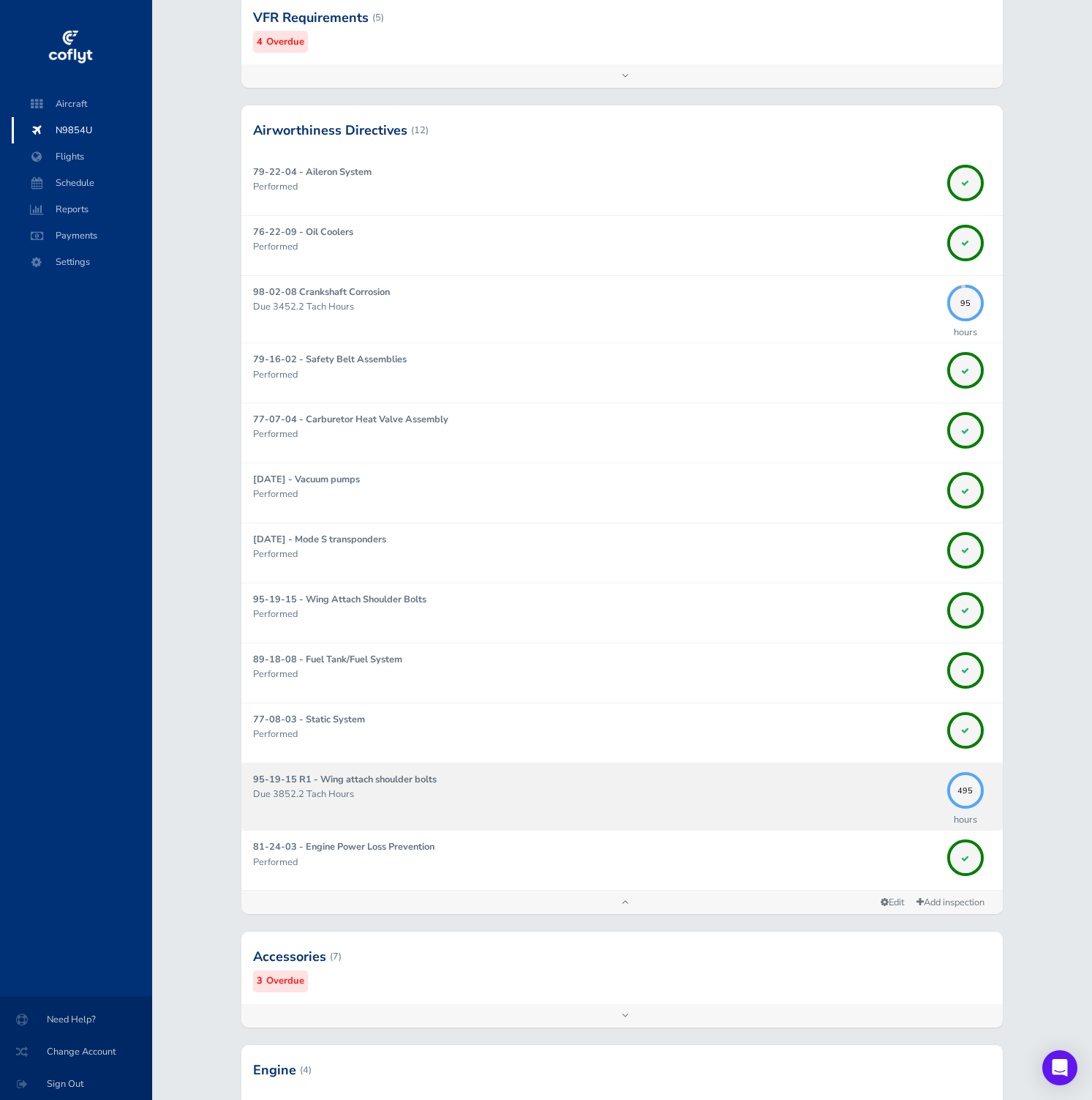
click at [727, 794] on p "Due 3852.2 Tach Hours" at bounding box center [596, 794] width 687 height 15
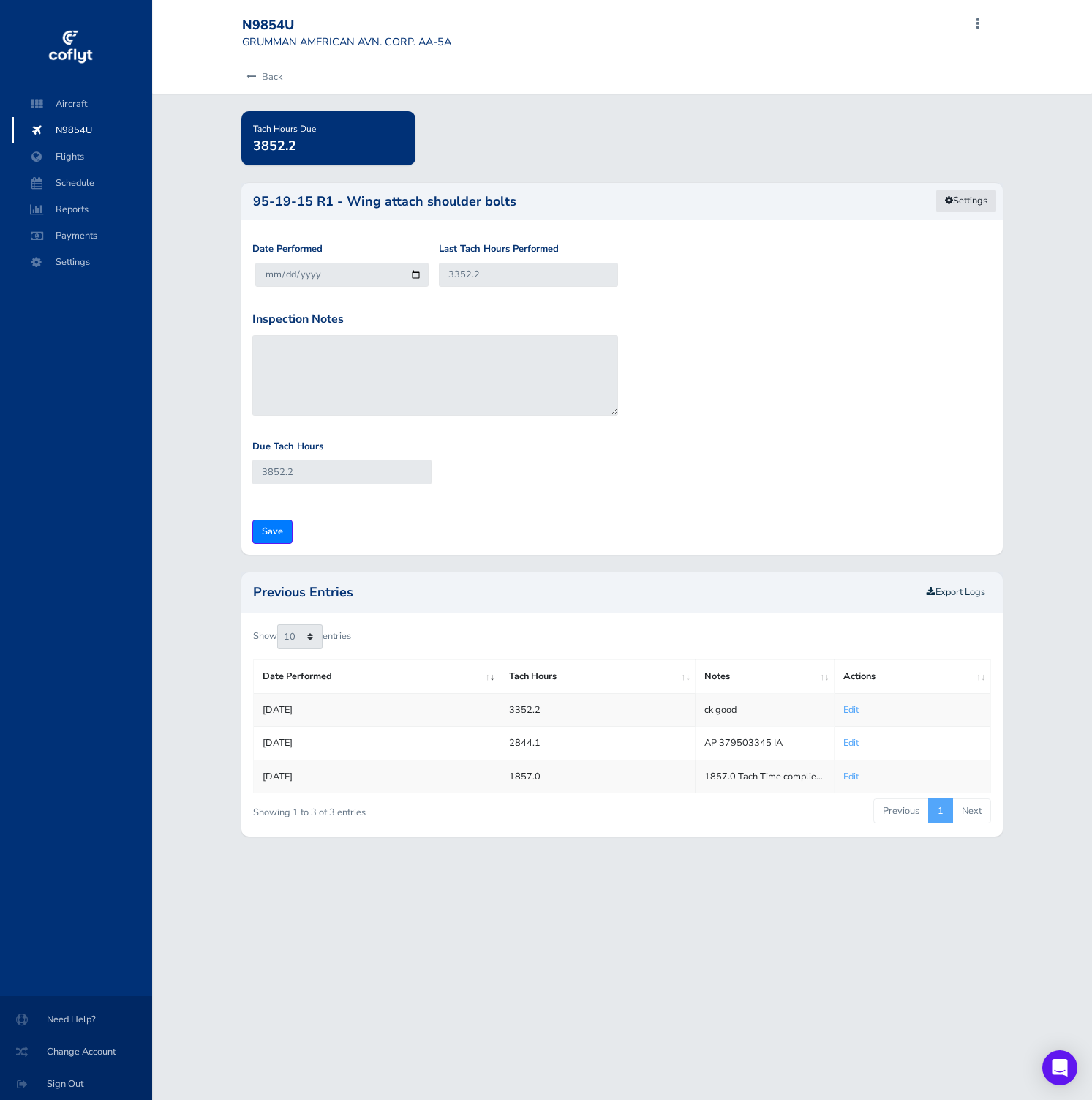
click at [975, 205] on link "Settings" at bounding box center [966, 201] width 61 height 25
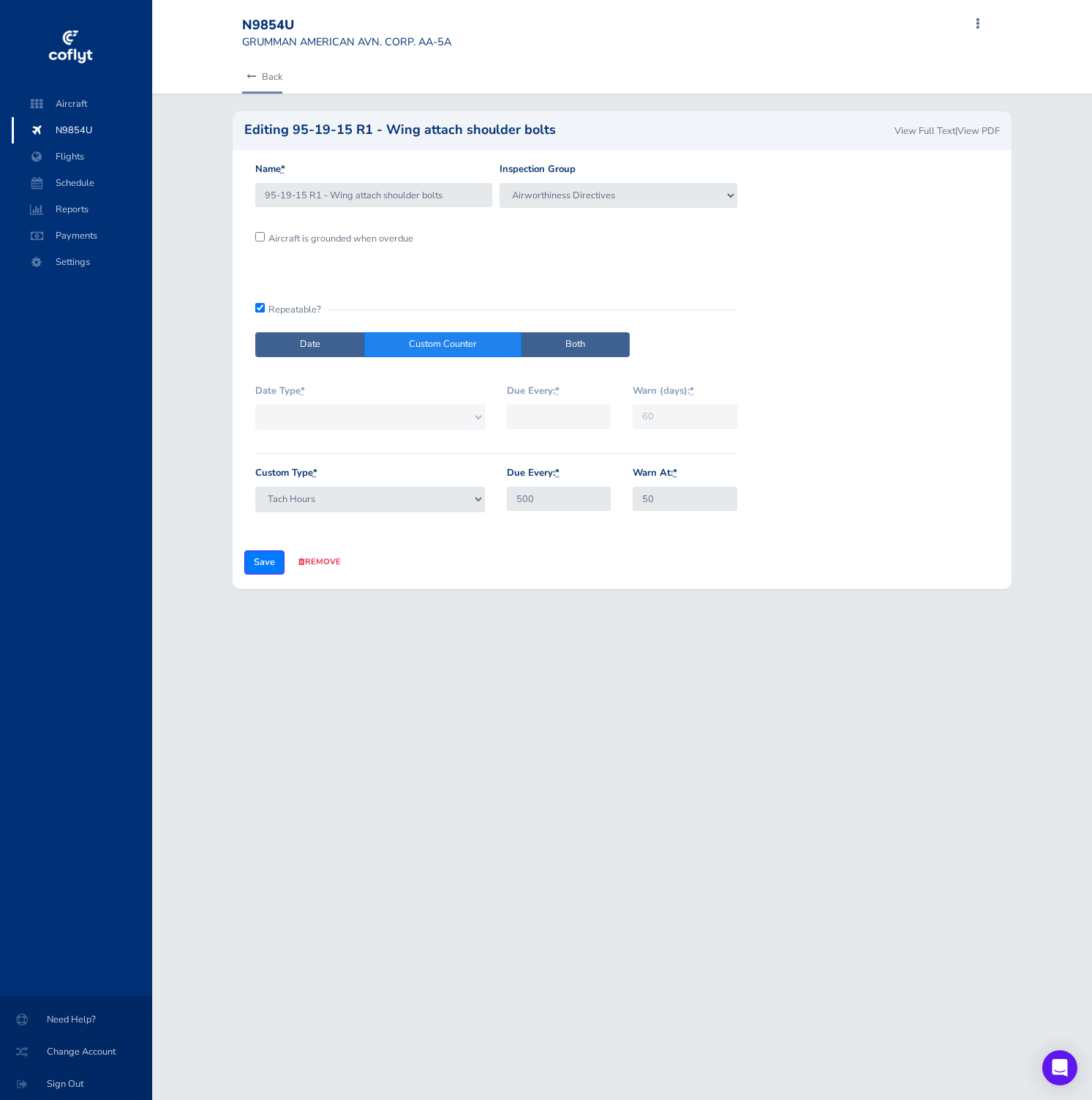
click at [269, 74] on link "Back" at bounding box center [262, 77] width 41 height 32
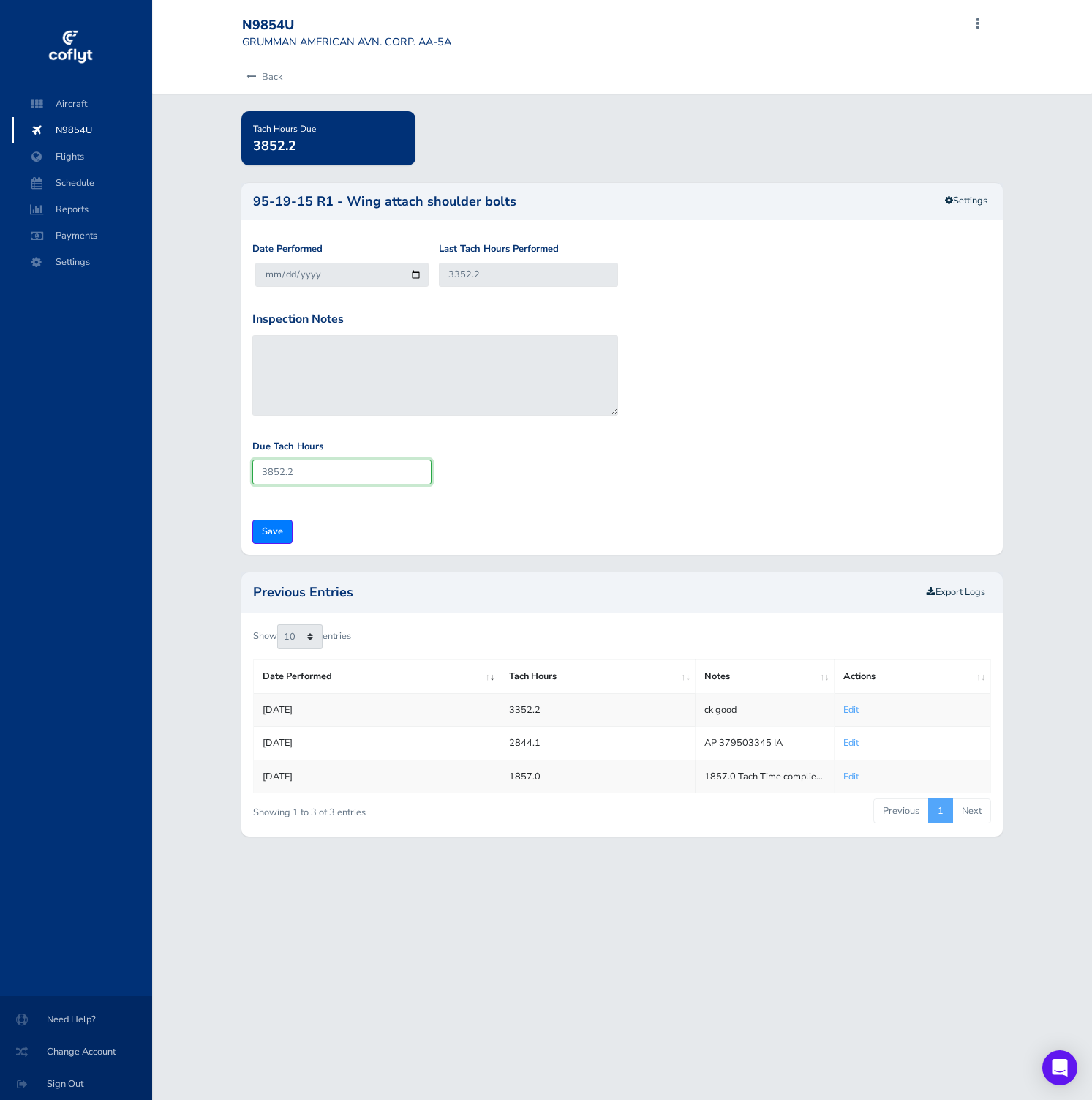
click at [348, 483] on input "3852.2" at bounding box center [342, 472] width 179 height 25
drag, startPoint x: 550, startPoint y: 711, endPoint x: 492, endPoint y: 711, distance: 58.0
click at [492, 711] on tr "Aug 15, 2024 3352.2 ck good Edit" at bounding box center [622, 709] width 737 height 33
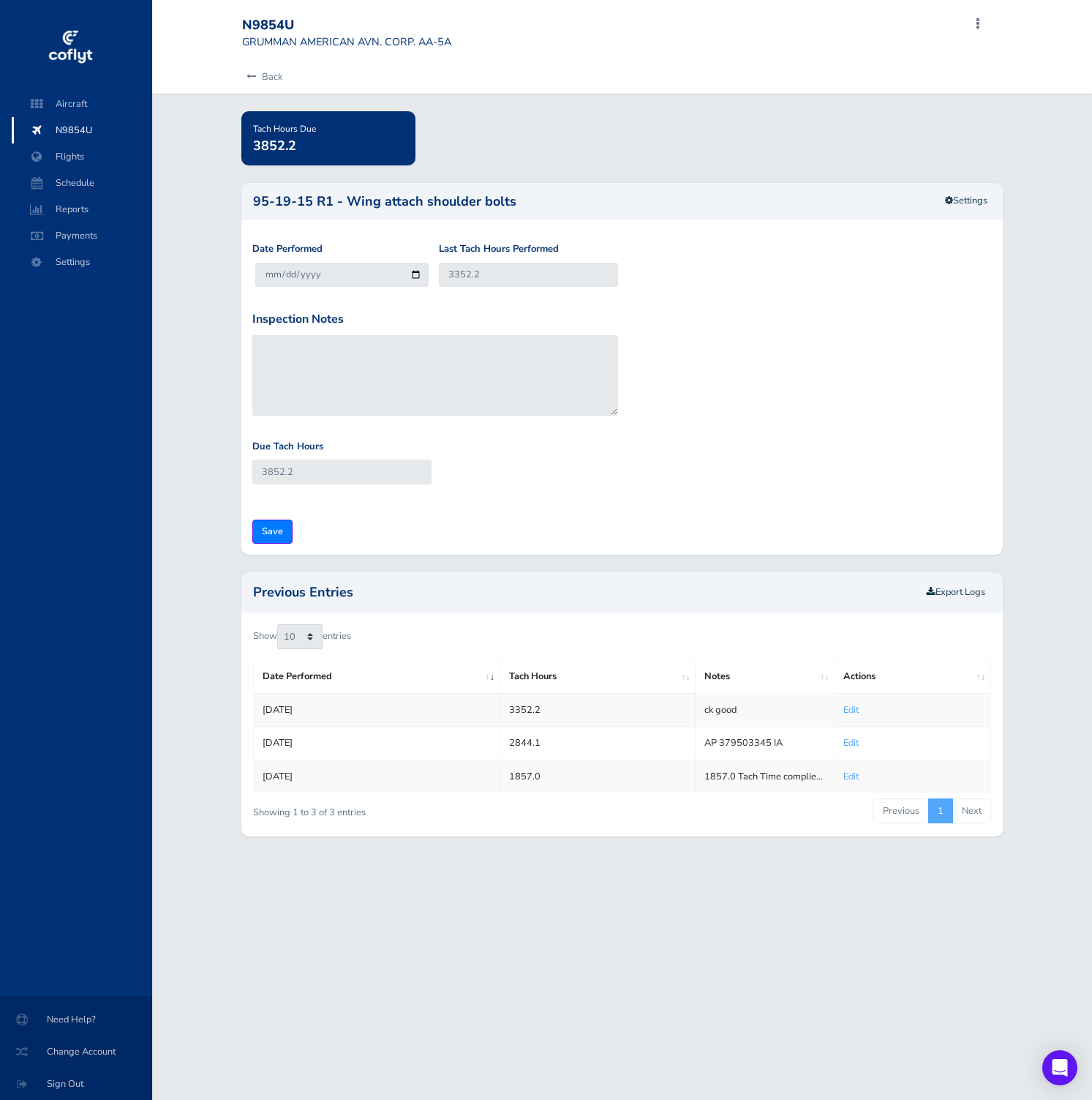
copy tr "3352.2"
drag, startPoint x: 545, startPoint y: 745, endPoint x: 506, endPoint y: 745, distance: 39.0
click at [506, 745] on td "2844.1" at bounding box center [597, 742] width 196 height 33
copy td "2844.1"
drag, startPoint x: 544, startPoint y: 781, endPoint x: 497, endPoint y: 781, distance: 47.0
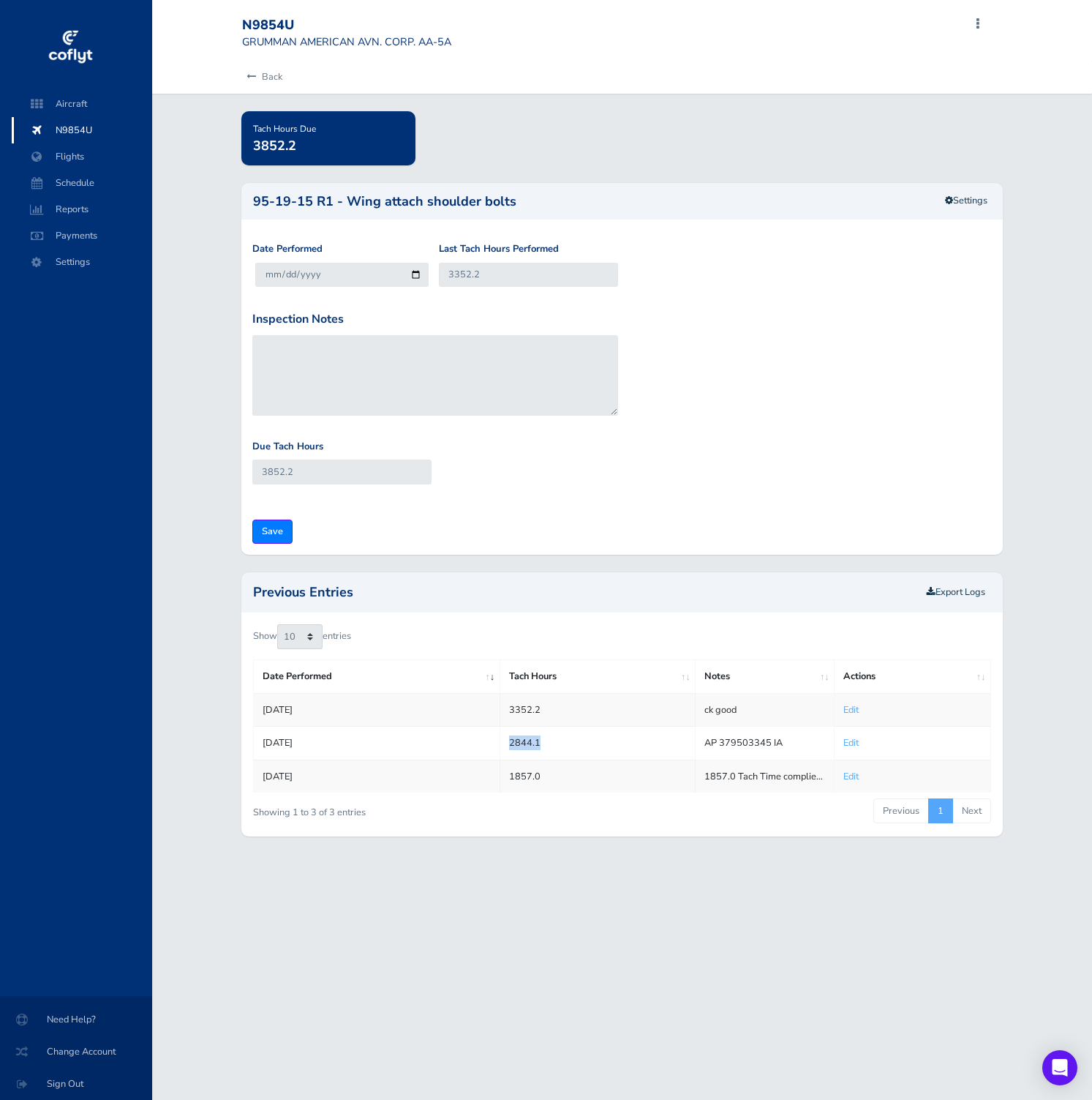
click at [497, 781] on tr "Jul 05, 1994 1857.0 1857.0 Tach Time complied with service Bulletin sb-185 by i…" at bounding box center [622, 775] width 737 height 33
copy tr "1857.0"
click at [270, 66] on link "Back" at bounding box center [262, 77] width 41 height 32
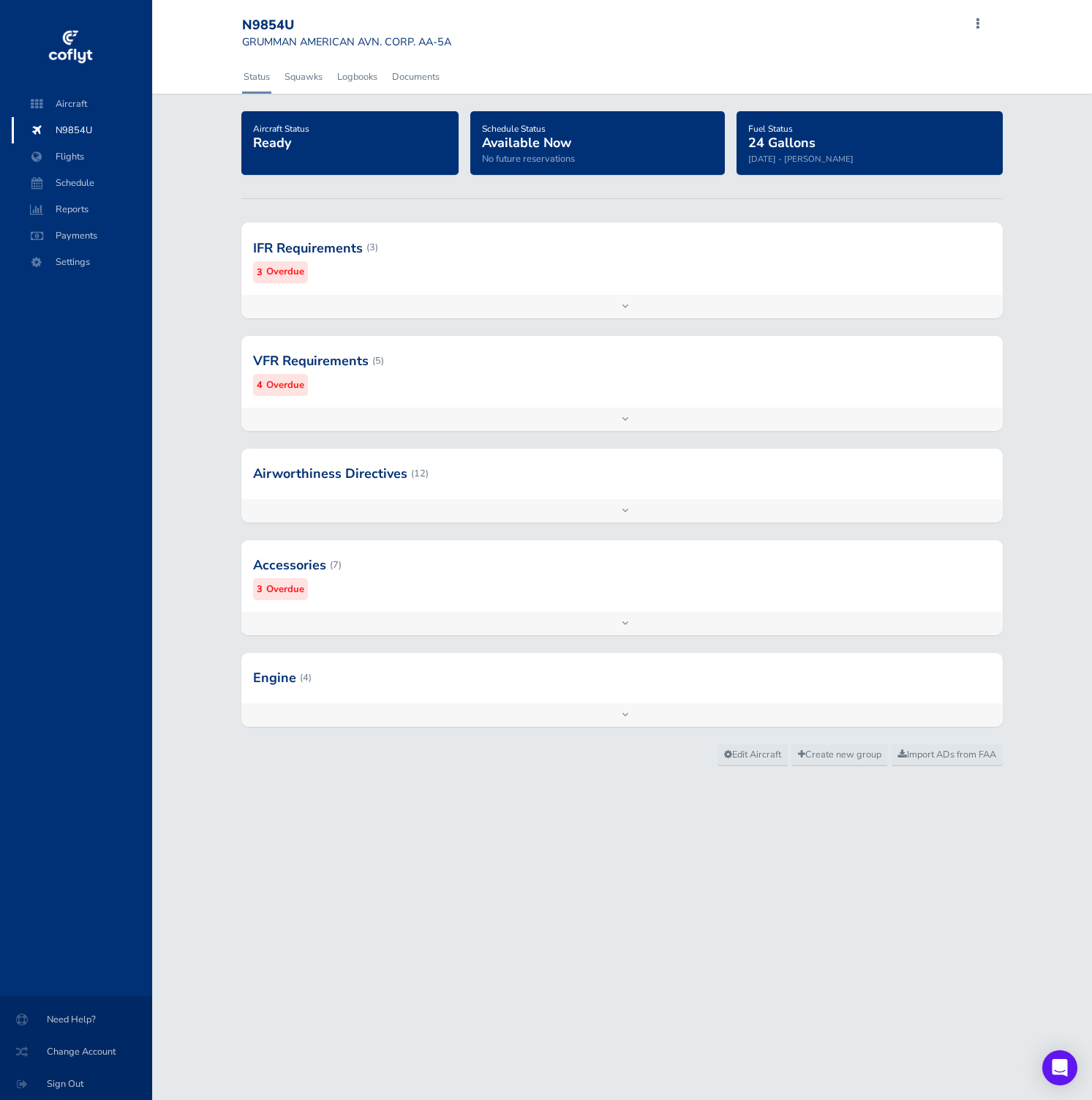
click at [501, 482] on div at bounding box center [622, 473] width 761 height 50
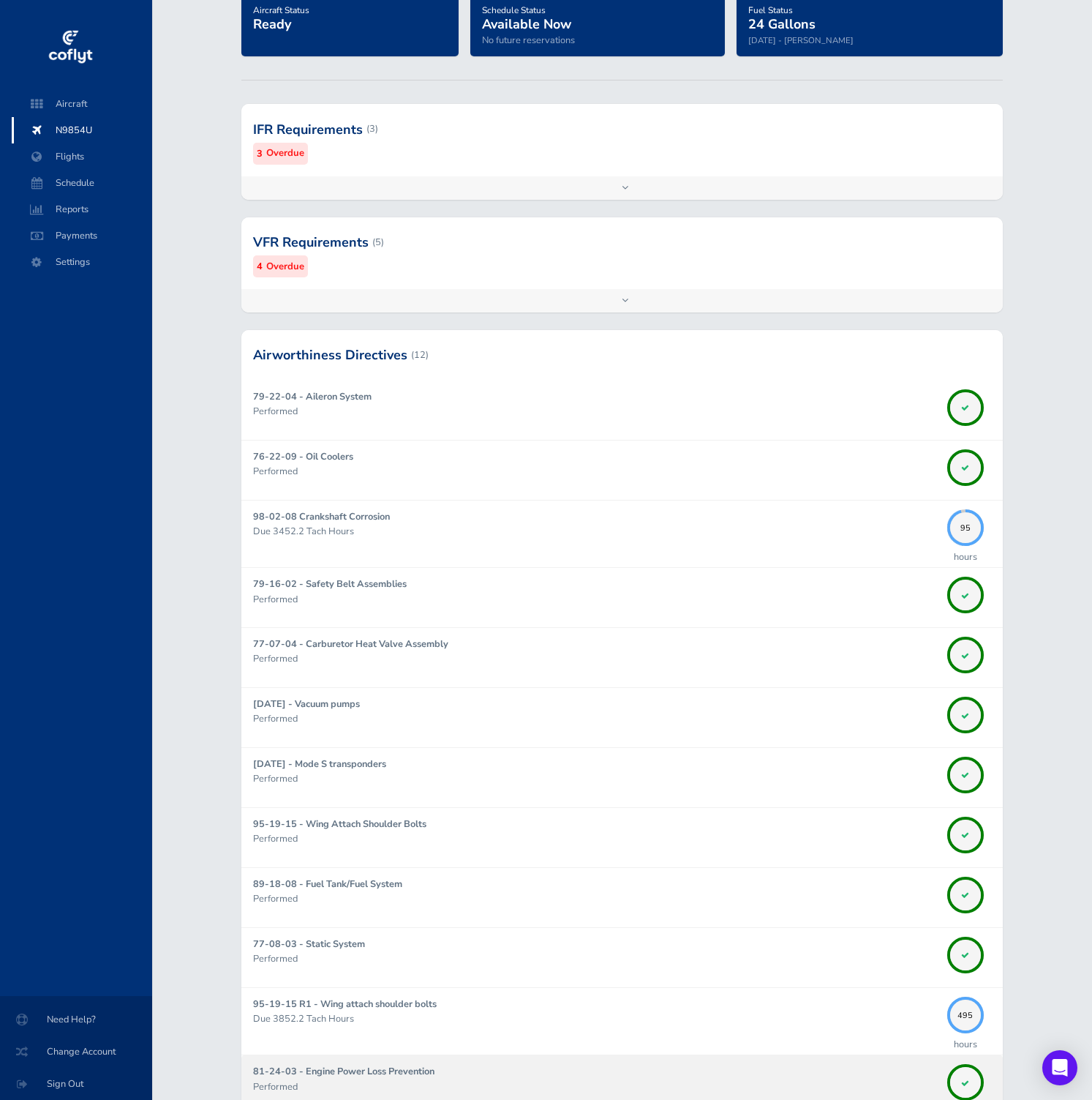
scroll to position [118, 0]
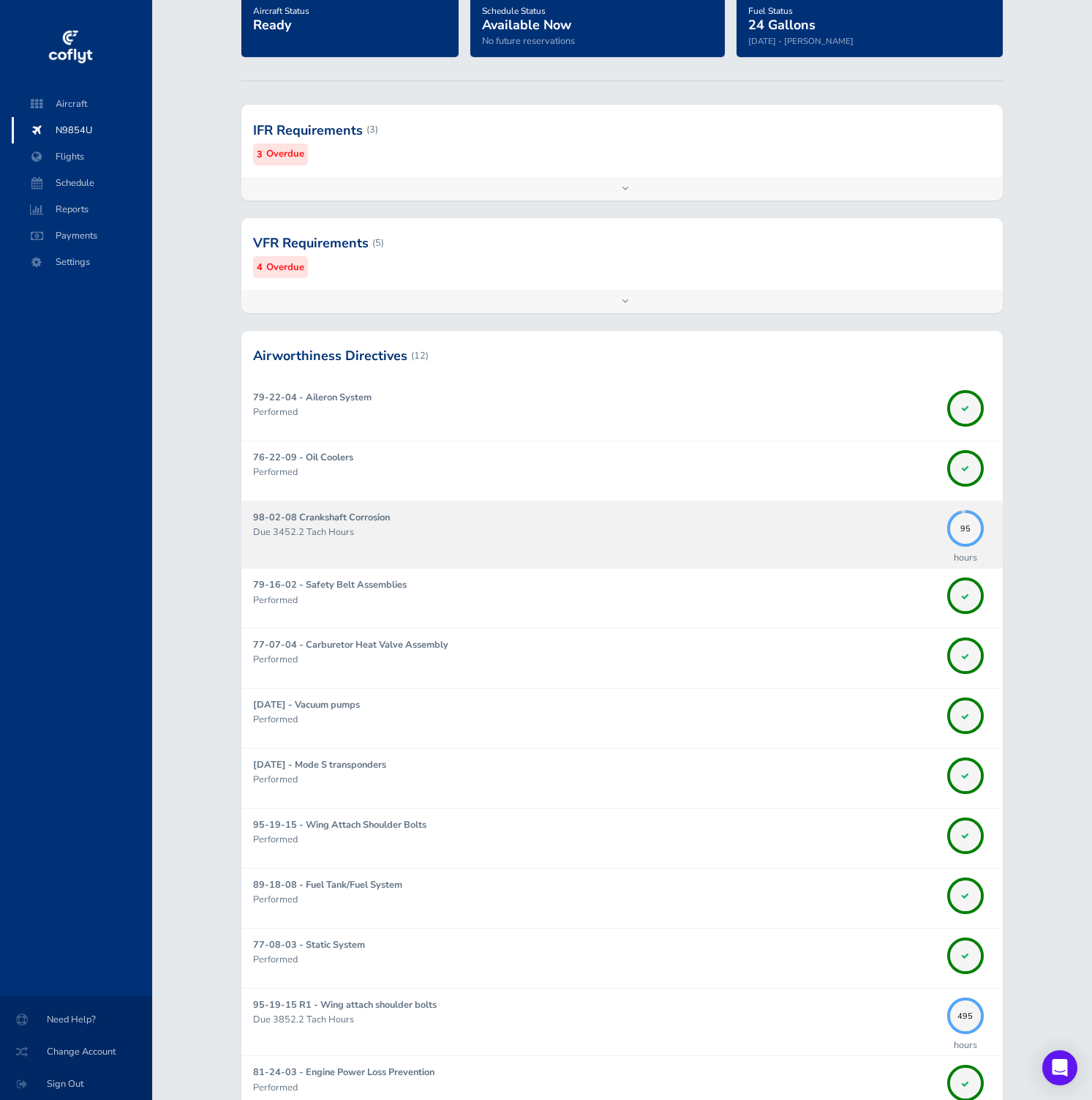
click at [561, 537] on p "Due 3452.2 Tach Hours" at bounding box center [596, 532] width 687 height 15
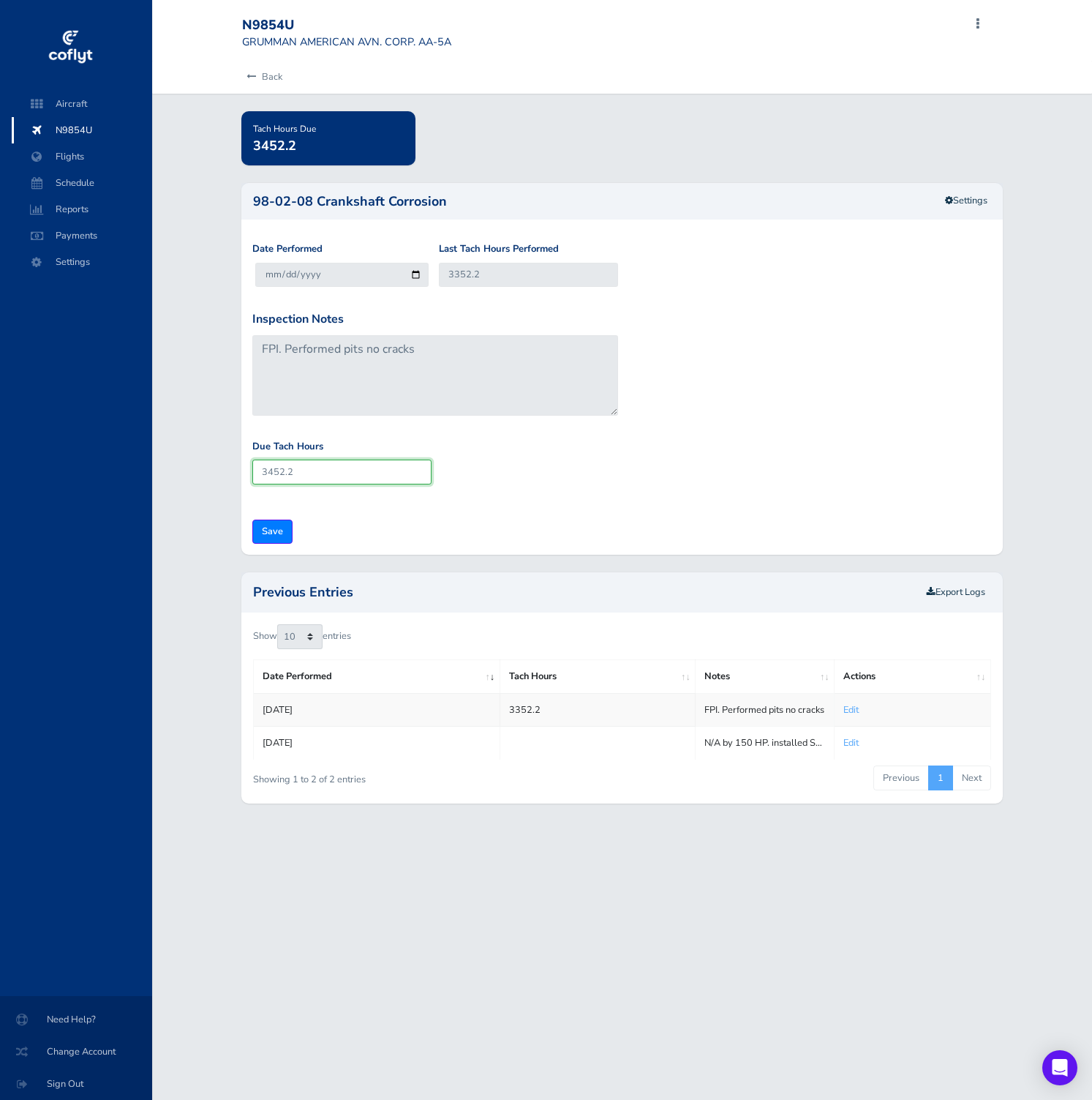
click at [365, 477] on input "3452.2" at bounding box center [342, 472] width 179 height 25
click at [984, 208] on link "Settings" at bounding box center [966, 201] width 61 height 25
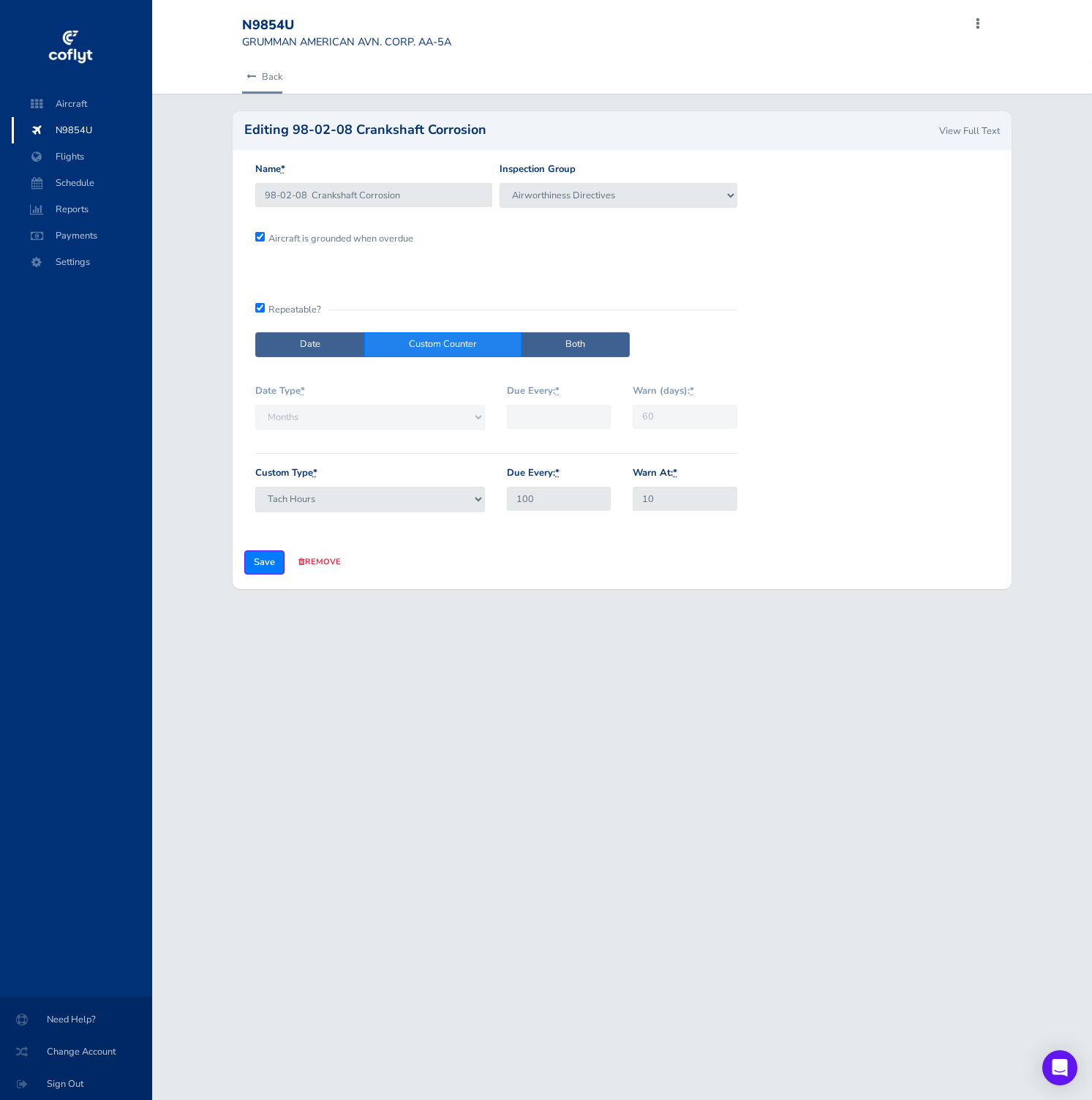
click at [250, 74] on icon at bounding box center [251, 77] width 9 height 9
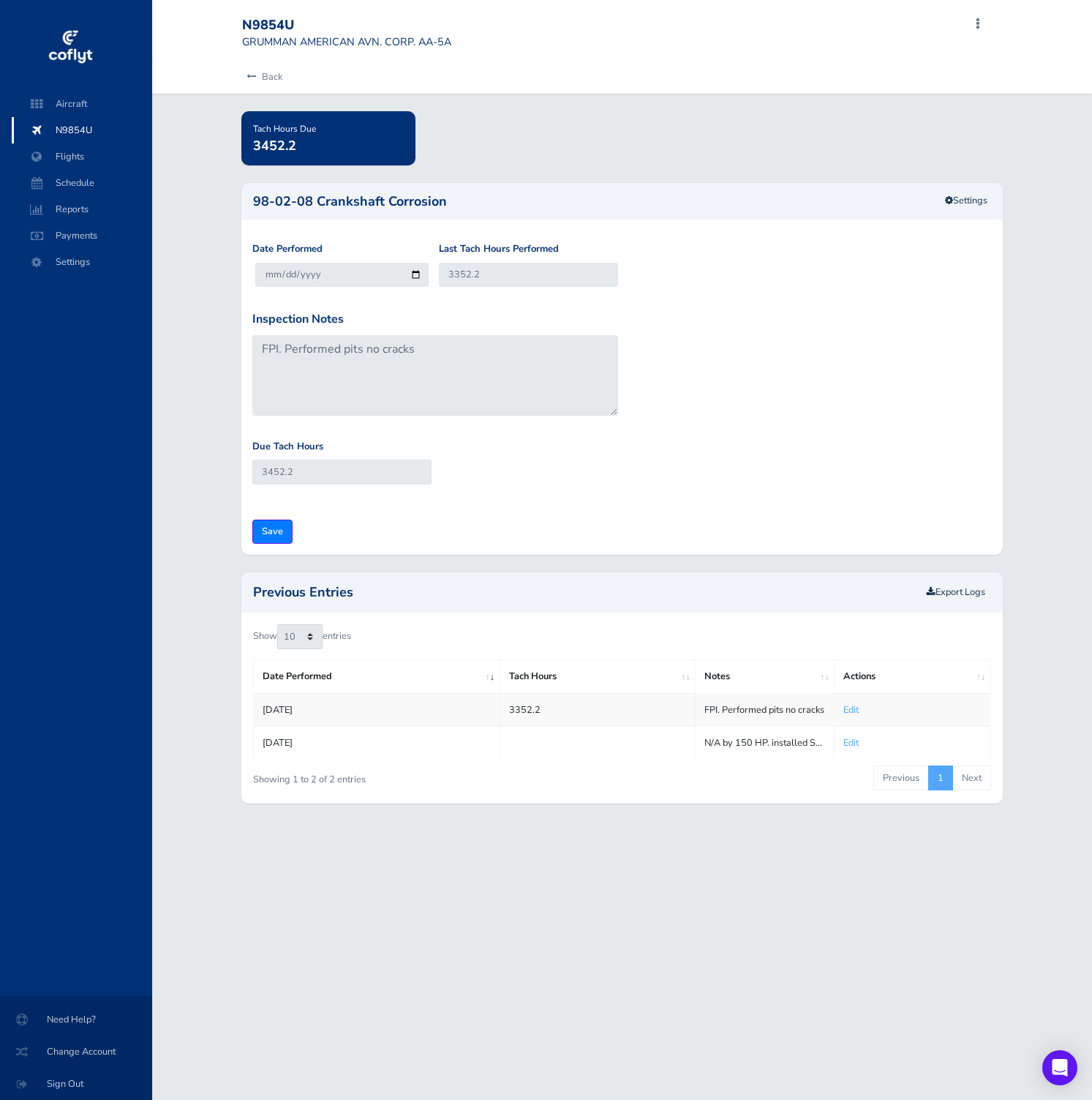
drag, startPoint x: 544, startPoint y: 709, endPoint x: 493, endPoint y: 709, distance: 51.0
click at [493, 709] on tr "[DATE] 3352.2 FPI. Performed pits no cracks Edit" at bounding box center [622, 709] width 737 height 33
copy tr "3352.2"
click at [254, 79] on icon at bounding box center [251, 77] width 9 height 9
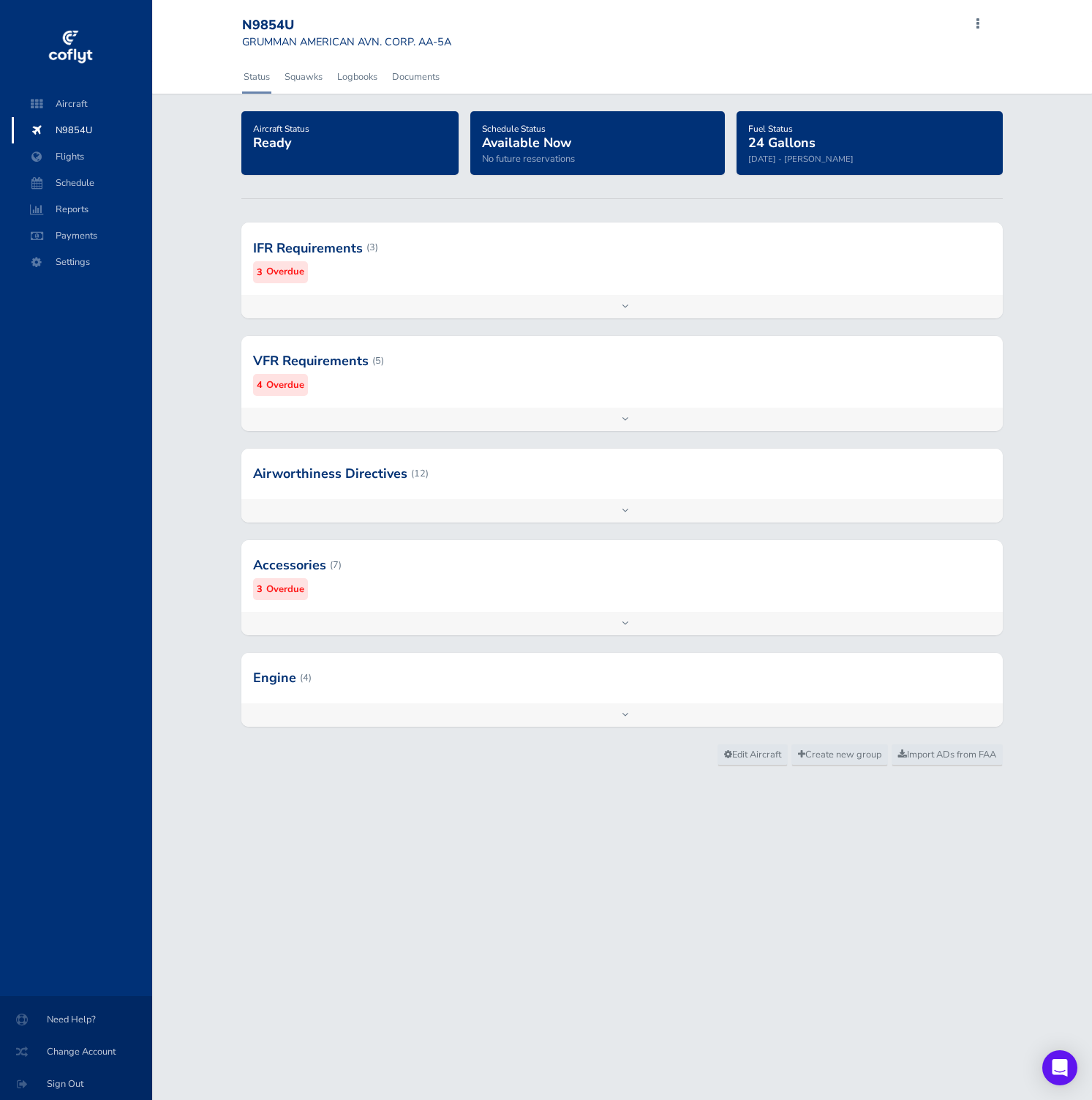
click at [423, 485] on div at bounding box center [622, 473] width 761 height 50
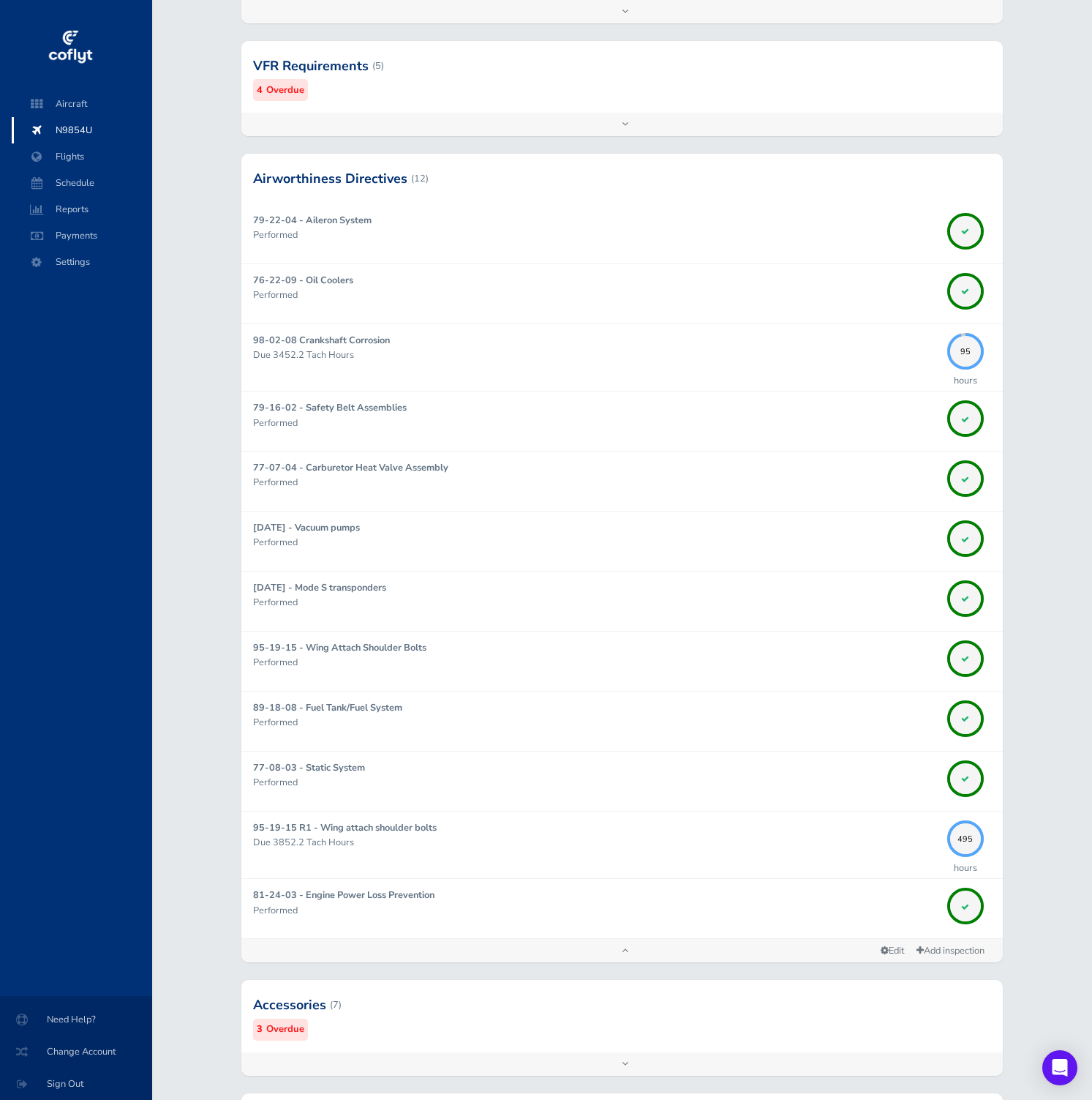
scroll to position [389, 0]
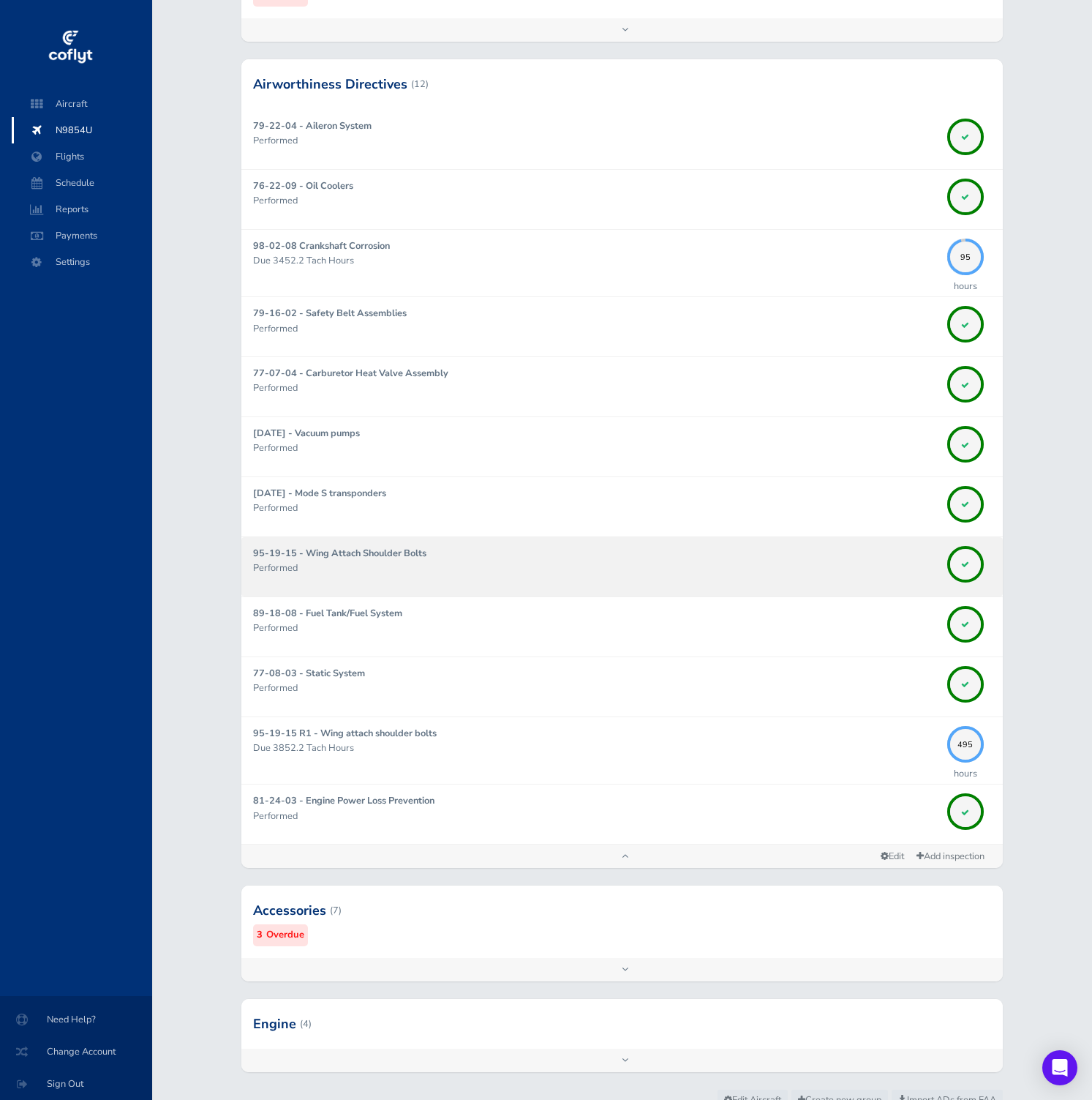
click at [672, 578] on div "95-19-15 - Wing Attach Shoulder Bolts Performed" at bounding box center [596, 567] width 687 height 41
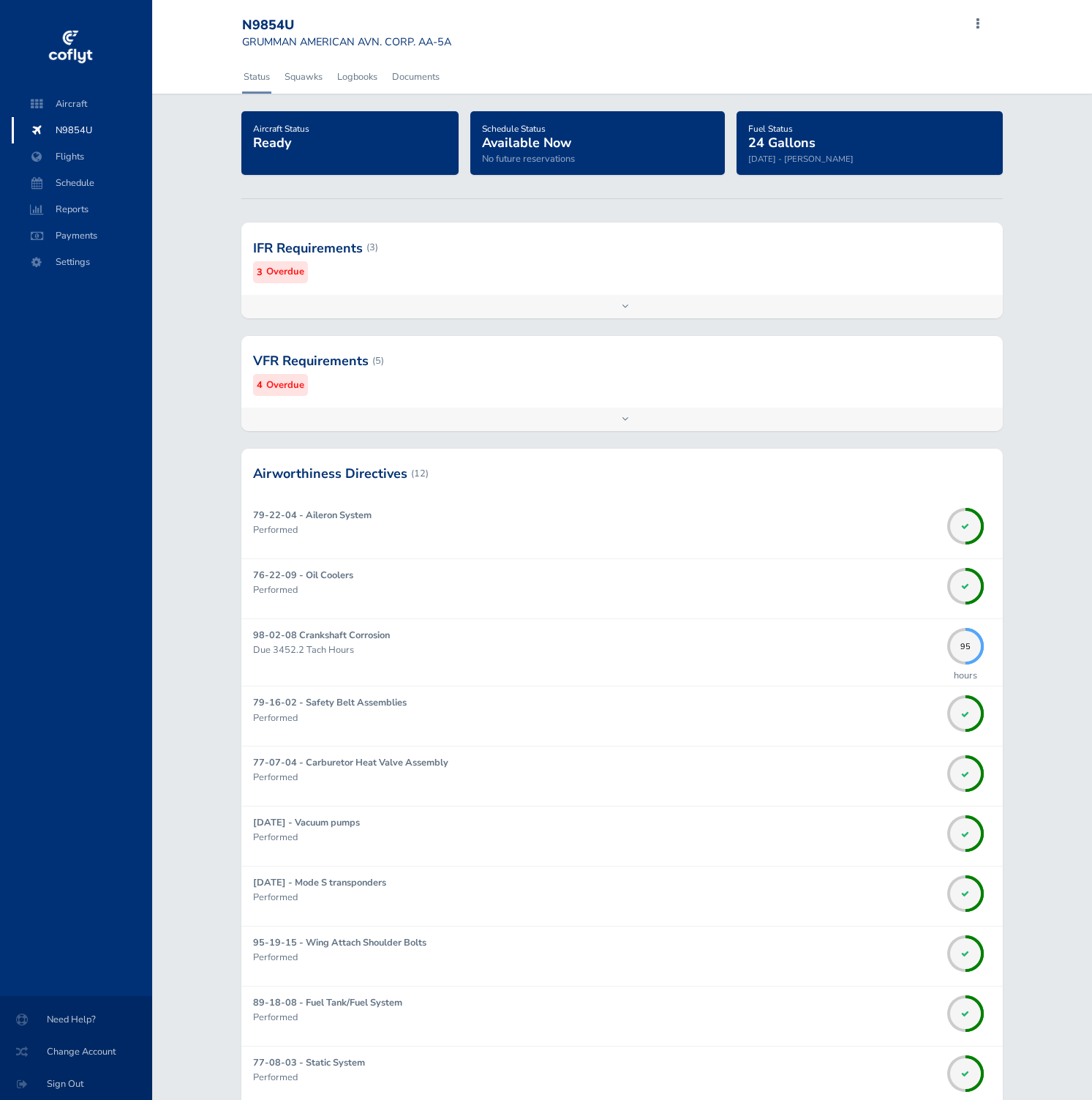
scroll to position [389, 0]
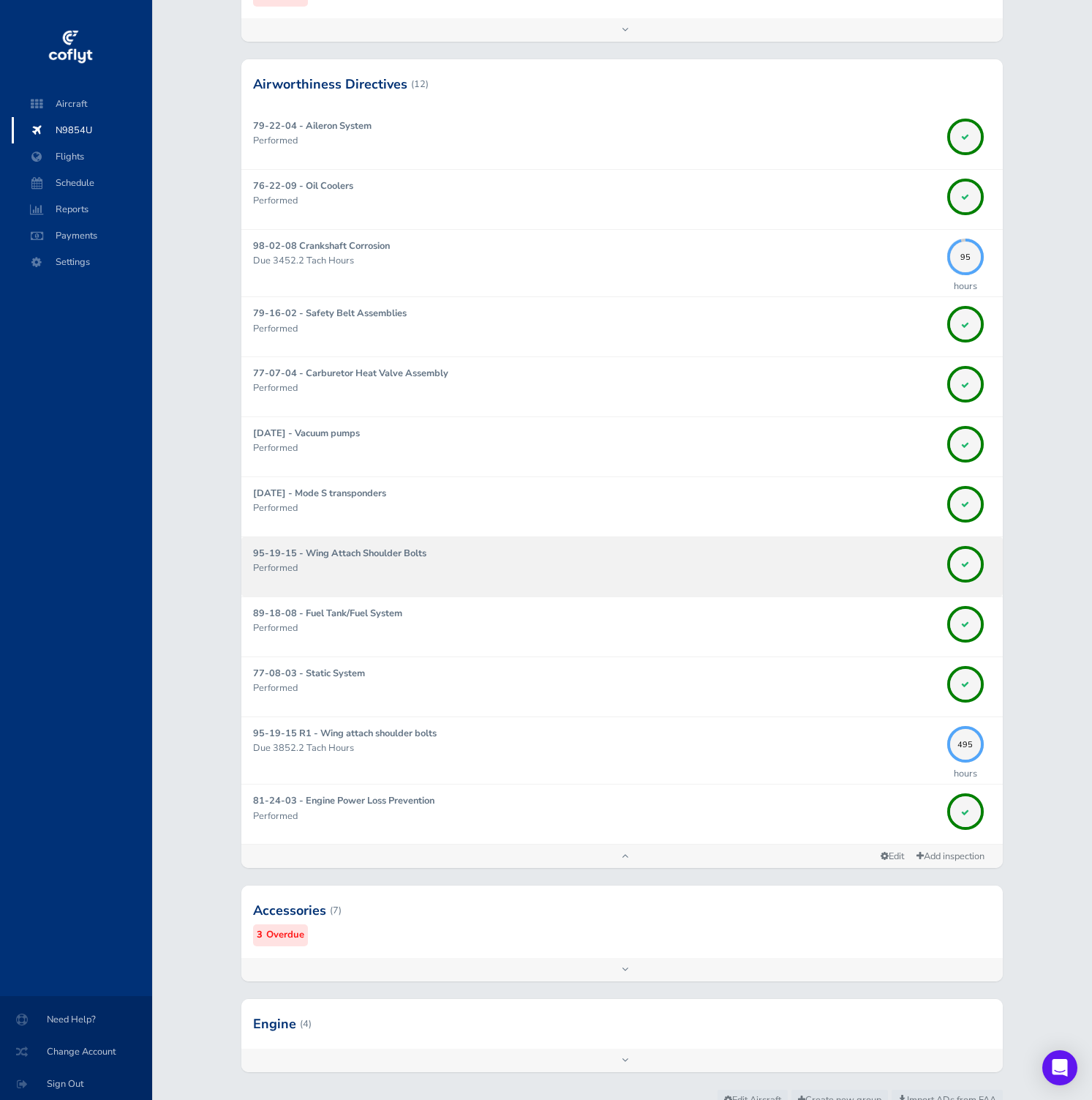
click at [600, 554] on div "95-19-15 - Wing Attach Shoulder Bolts Performed" at bounding box center [596, 567] width 687 height 41
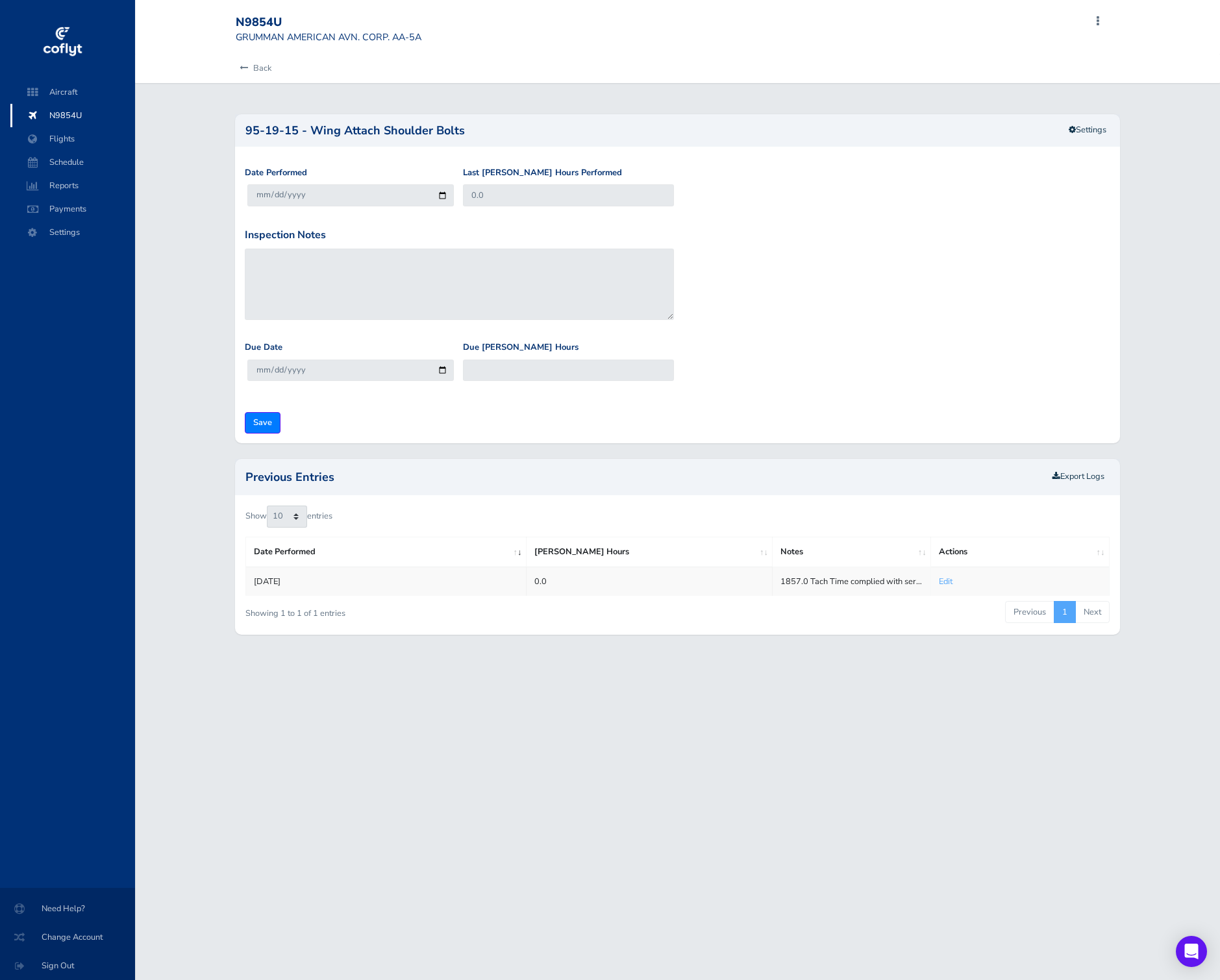
click at [969, 143] on div "95-19-15 - Wing Attach Shoulder Bolts Settings" at bounding box center [678, 130] width 885 height 33
click at [969, 126] on link "Settings" at bounding box center [1087, 130] width 54 height 22
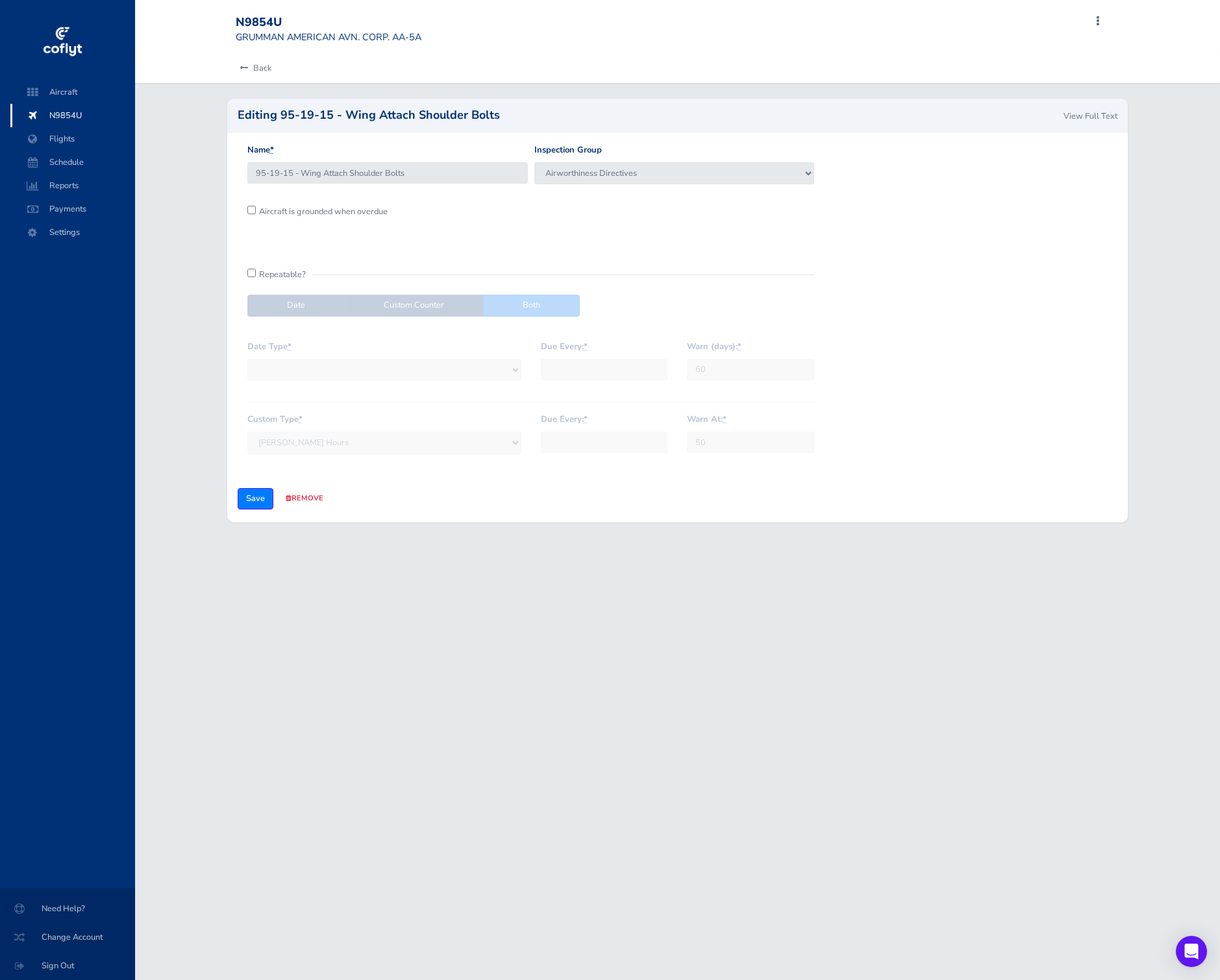
click at [347, 137] on div "Name * 95-19-15 - Wing Attach Shoulder Bolts Inspection Group IFR Requirements …" at bounding box center [678, 328] width 901 height 389
click at [249, 68] on link "Back" at bounding box center [254, 68] width 36 height 29
